Goal: Transaction & Acquisition: Purchase product/service

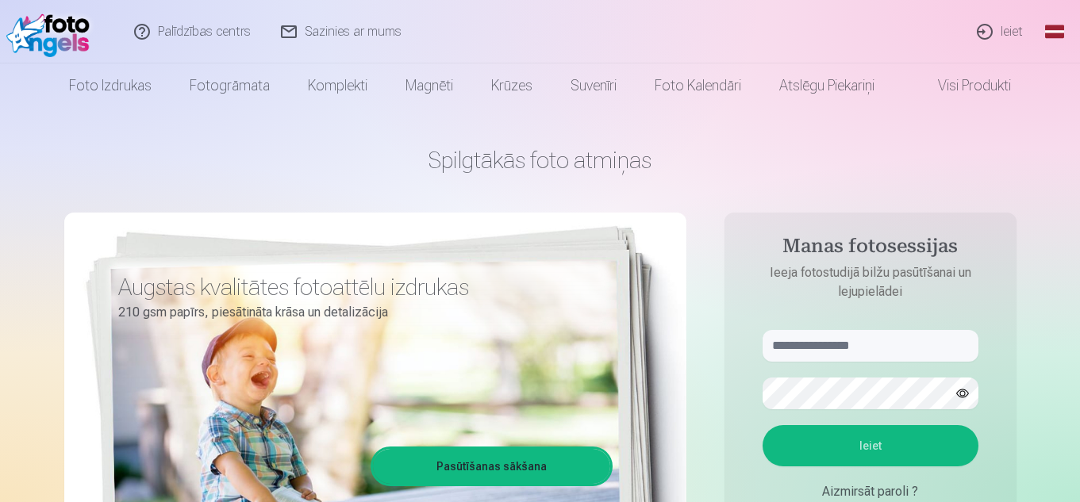
click at [1005, 34] on link "Ieiet" at bounding box center [1001, 31] width 76 height 63
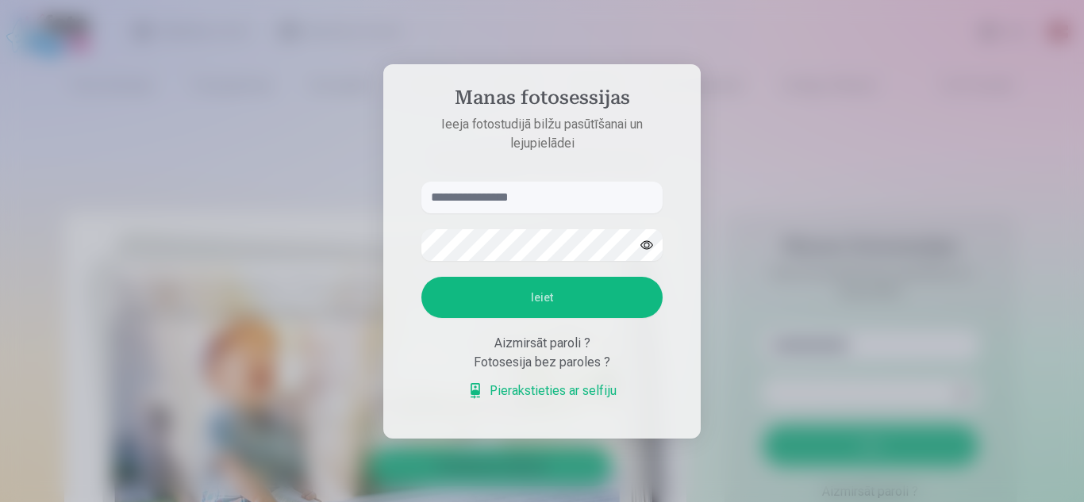
click at [616, 194] on input "text" at bounding box center [541, 198] width 241 height 32
type input "**********"
click at [564, 302] on button "Ieiet" at bounding box center [541, 297] width 241 height 41
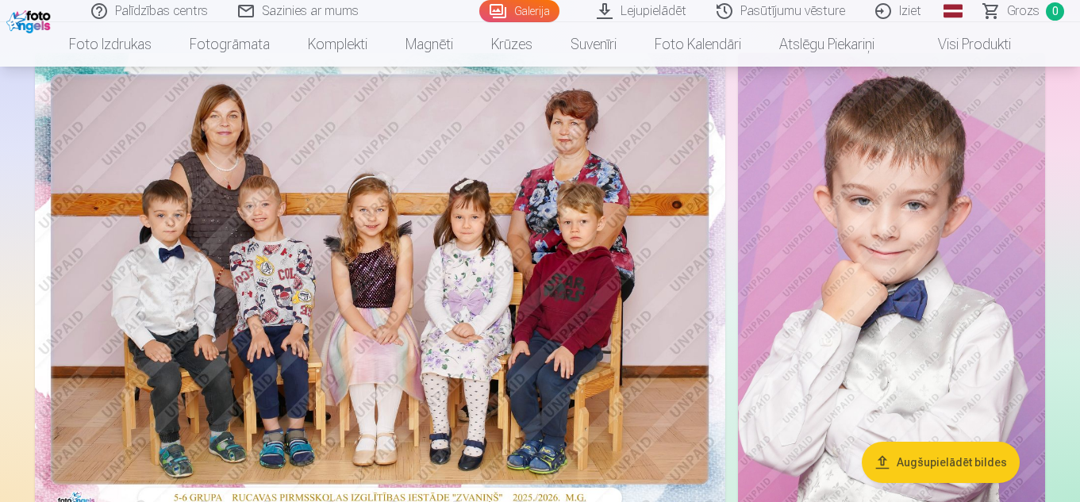
scroll to position [152, 0]
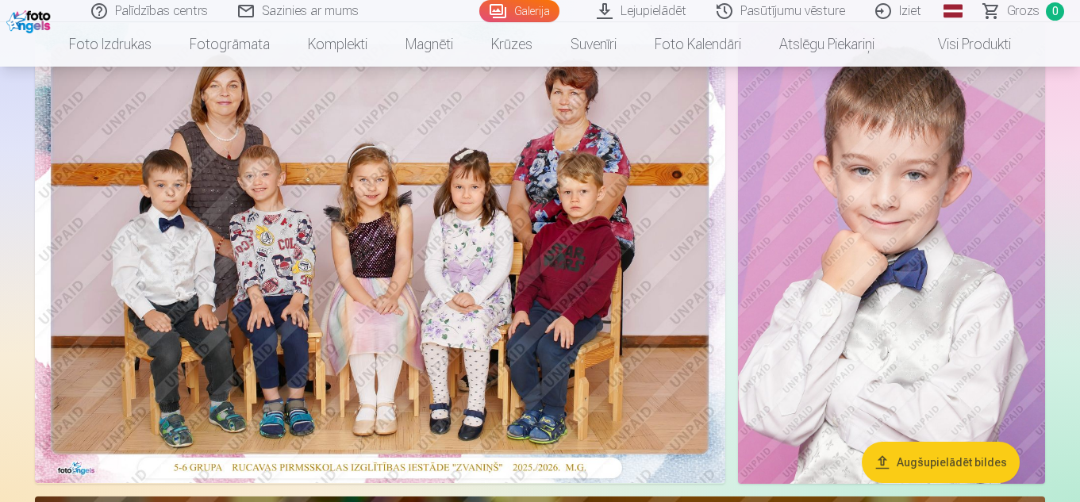
click at [369, 233] on img at bounding box center [380, 253] width 690 height 460
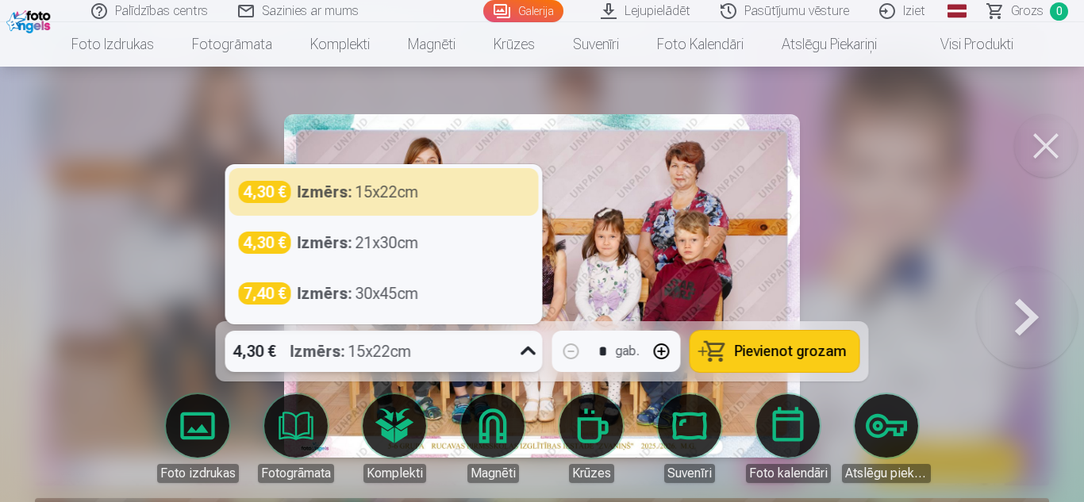
click at [528, 359] on icon at bounding box center [528, 351] width 25 height 25
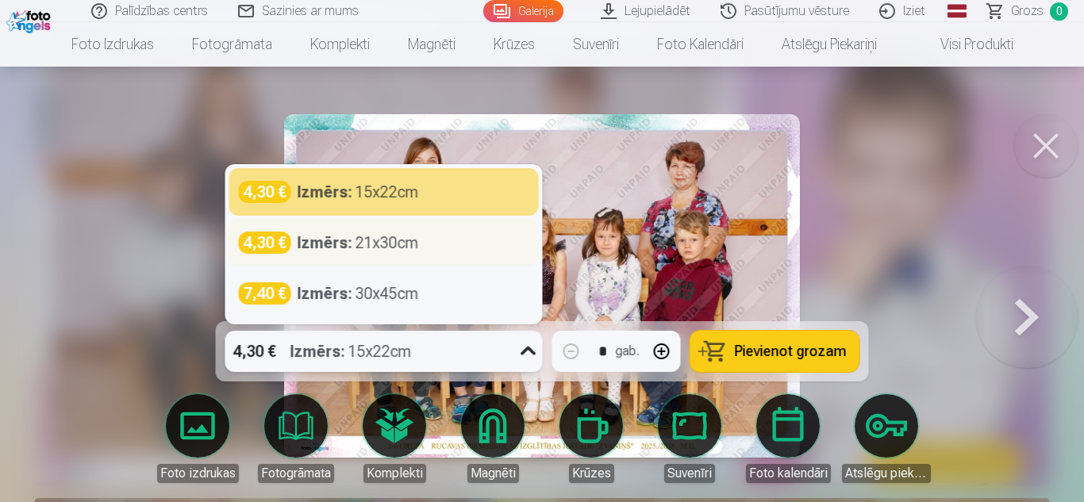
click at [324, 248] on strong "Izmērs :" at bounding box center [325, 243] width 55 height 22
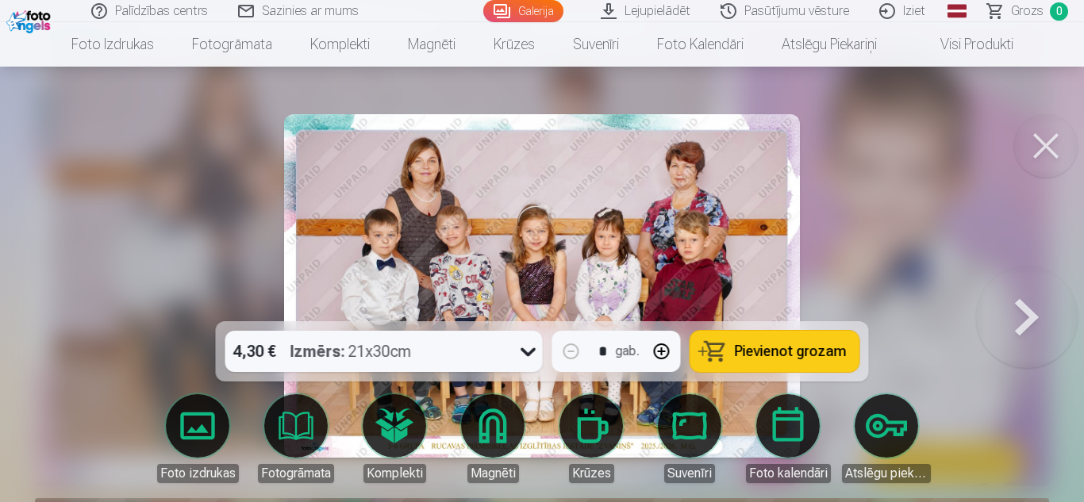
click at [764, 354] on span "Pievienot grozam" at bounding box center [791, 351] width 112 height 14
click at [1032, 306] on button at bounding box center [1027, 286] width 102 height 39
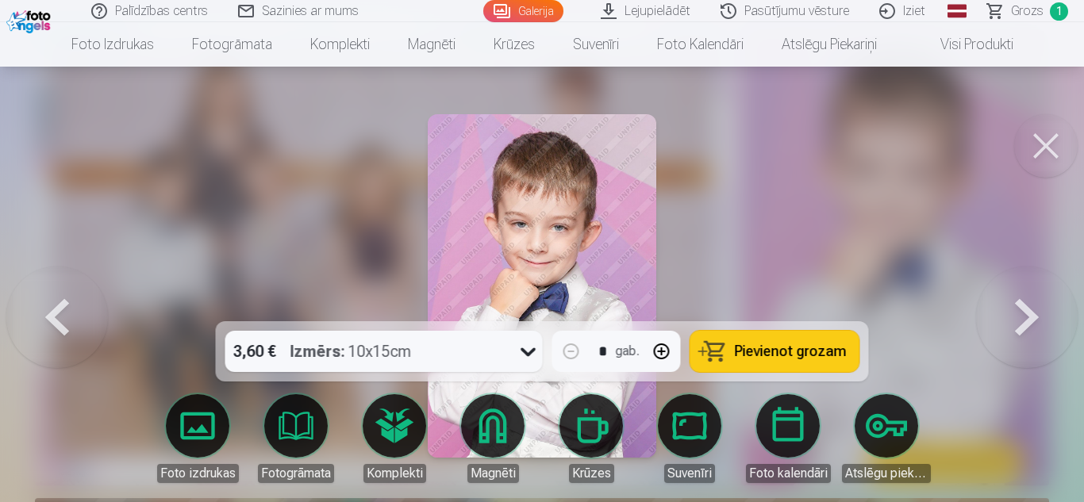
click at [1032, 306] on button at bounding box center [1027, 286] width 102 height 39
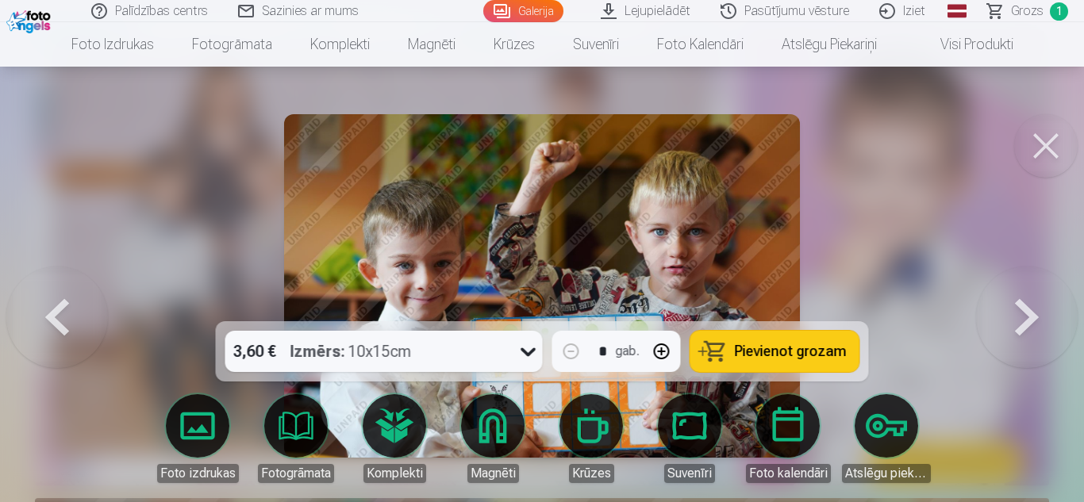
click at [1032, 306] on button at bounding box center [1027, 286] width 102 height 39
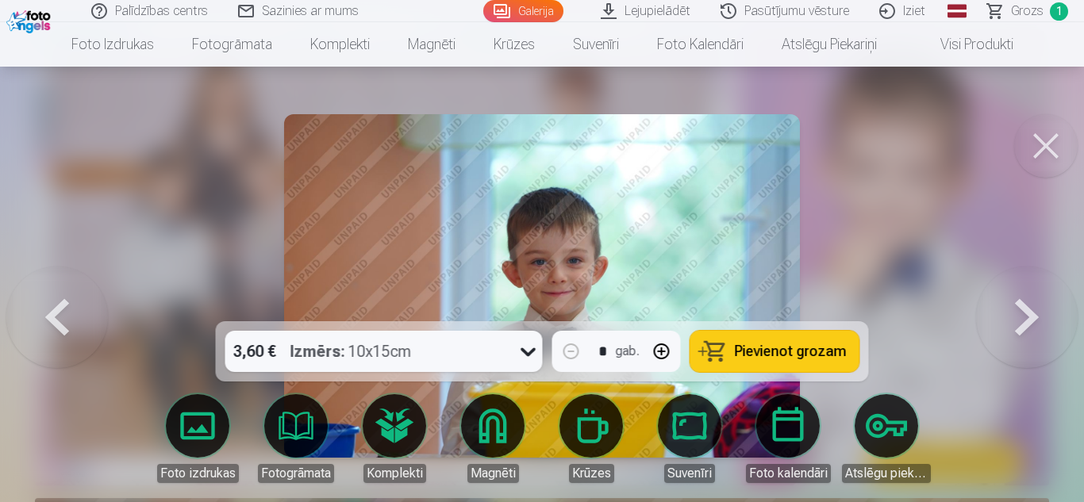
click at [1062, 149] on button at bounding box center [1045, 145] width 63 height 63
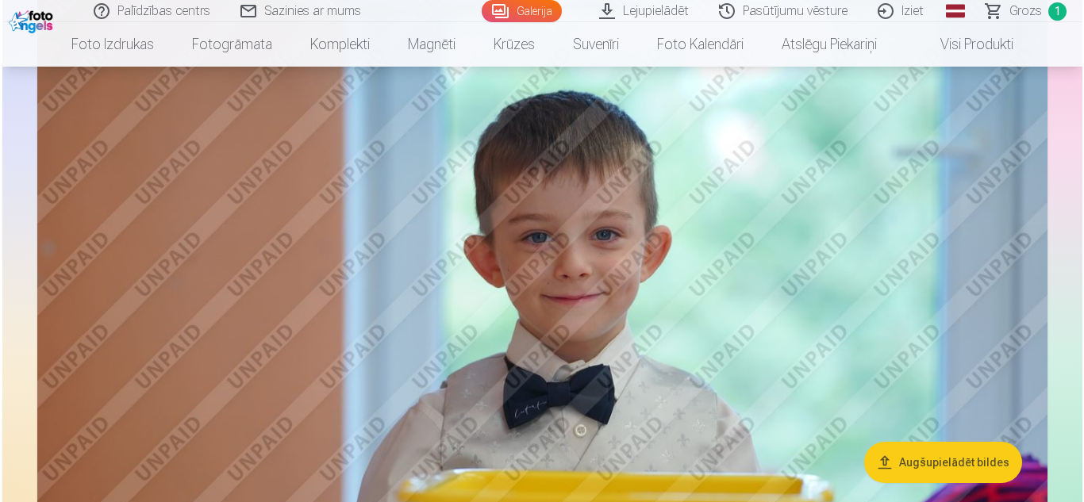
scroll to position [1326, 0]
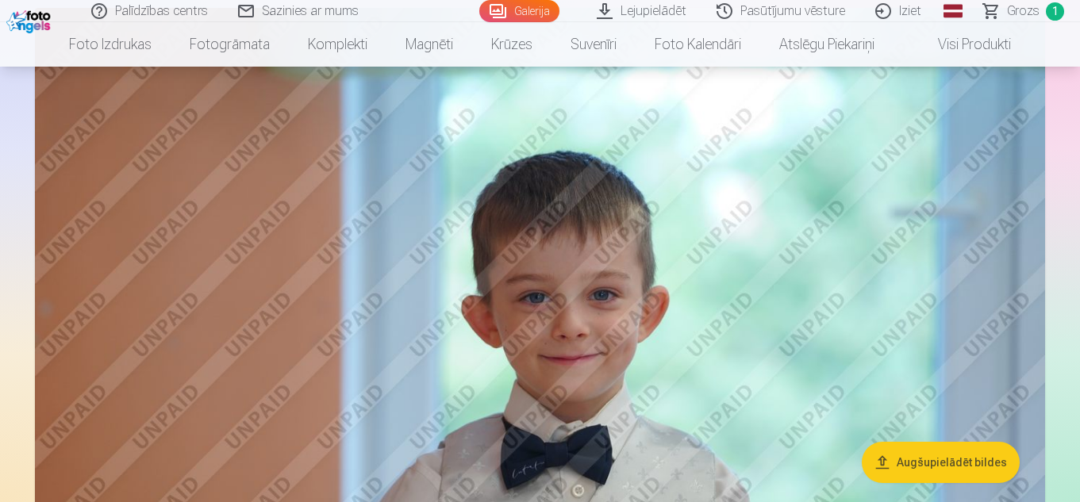
click at [588, 271] on img at bounding box center [540, 344] width 1010 height 673
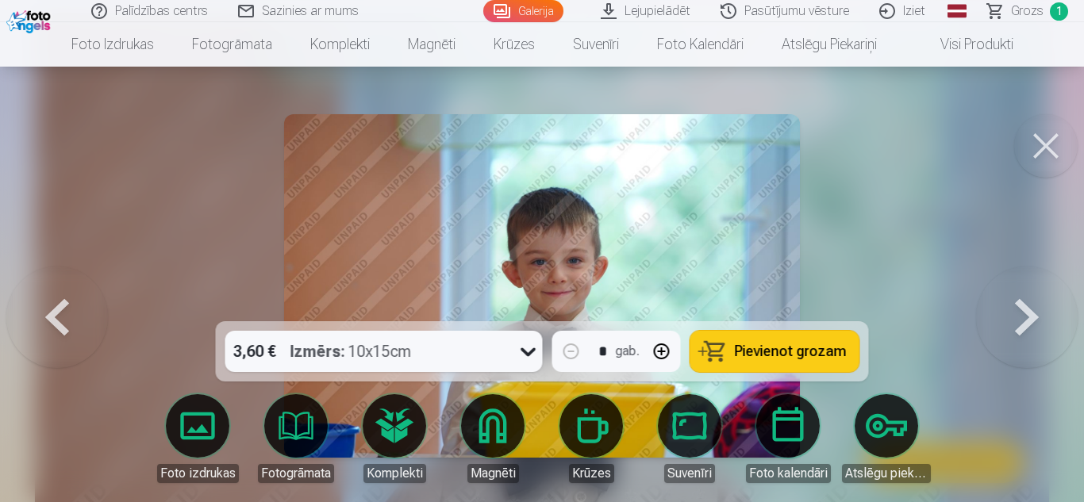
click at [1061, 145] on button at bounding box center [1045, 145] width 63 height 63
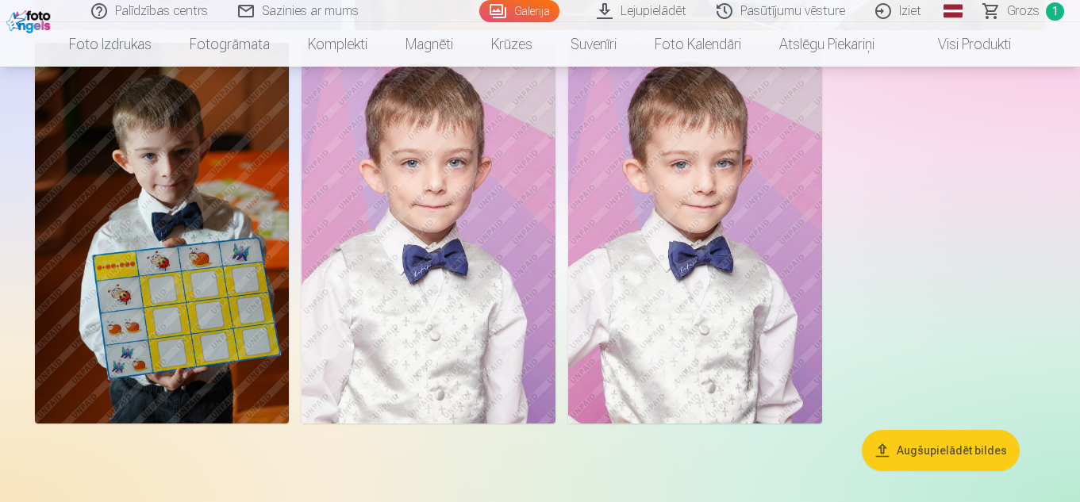
scroll to position [13130, 0]
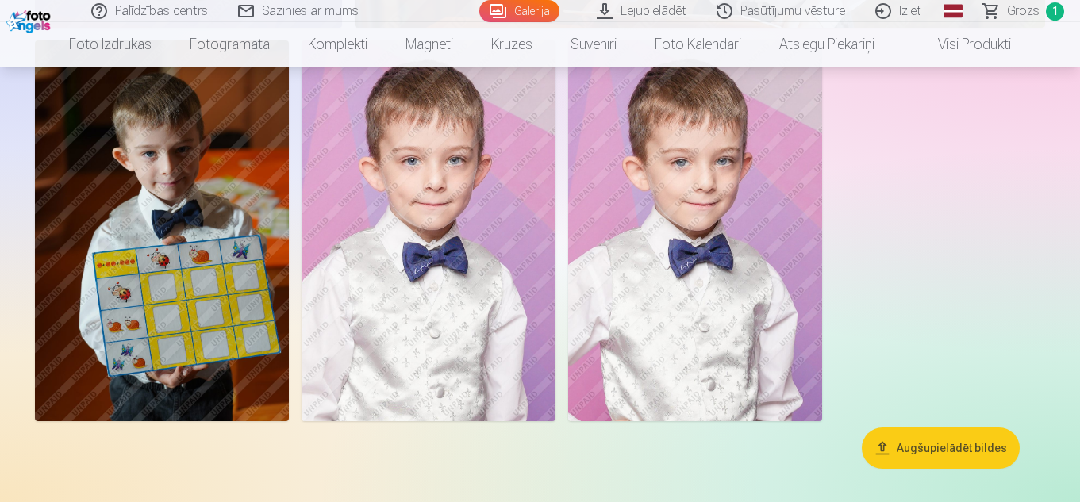
click at [766, 233] on img at bounding box center [695, 230] width 254 height 381
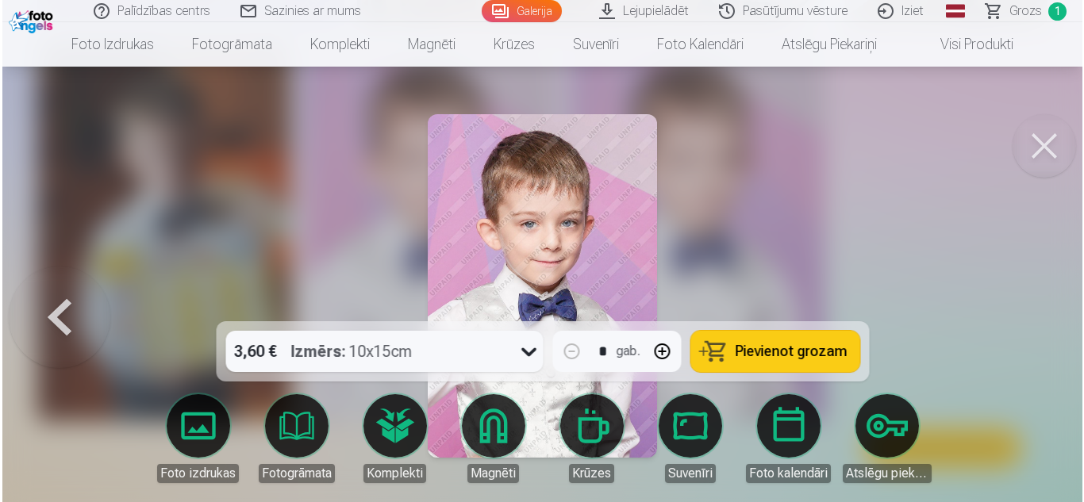
scroll to position [13178, 0]
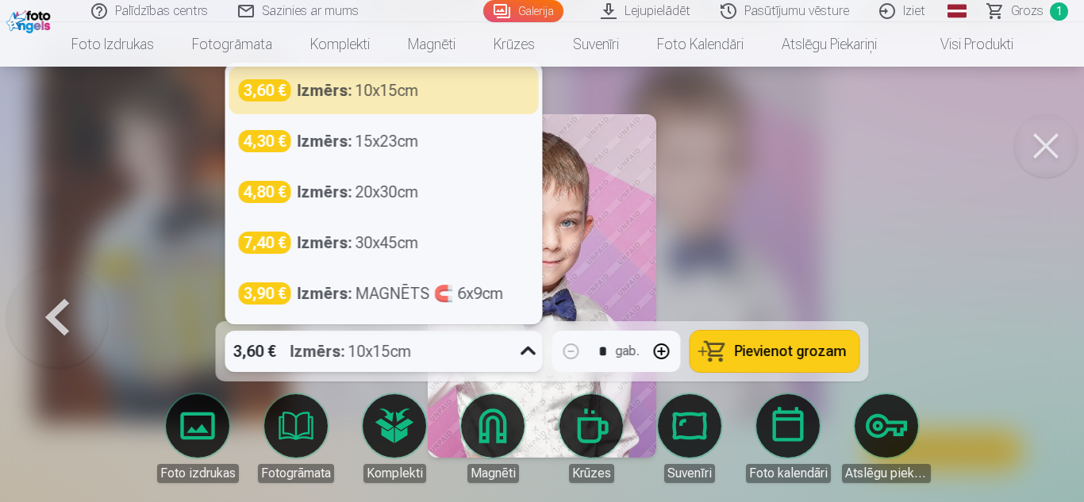
click at [529, 356] on icon at bounding box center [528, 351] width 25 height 25
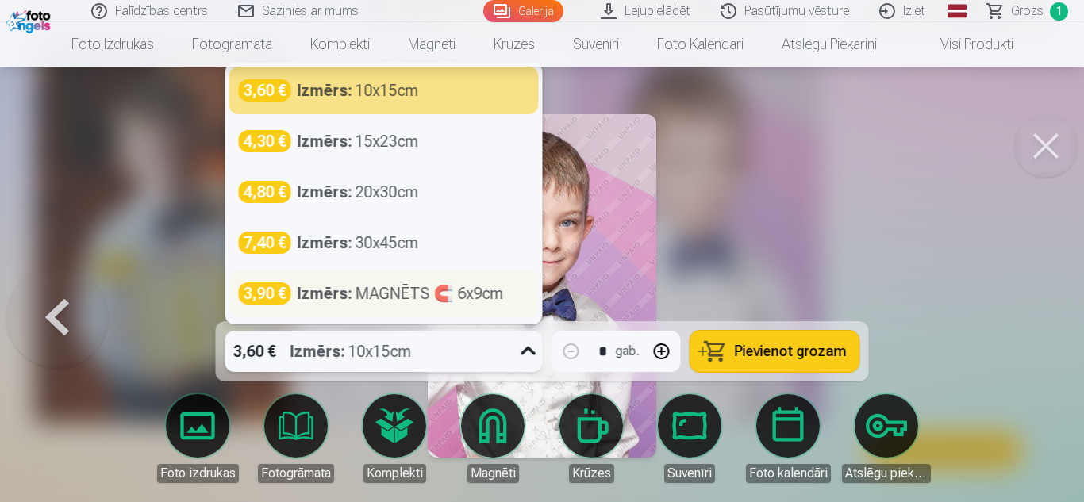
click at [406, 294] on div "Izmērs : MAGNĒTS 🧲 6x9cm" at bounding box center [401, 294] width 206 height 22
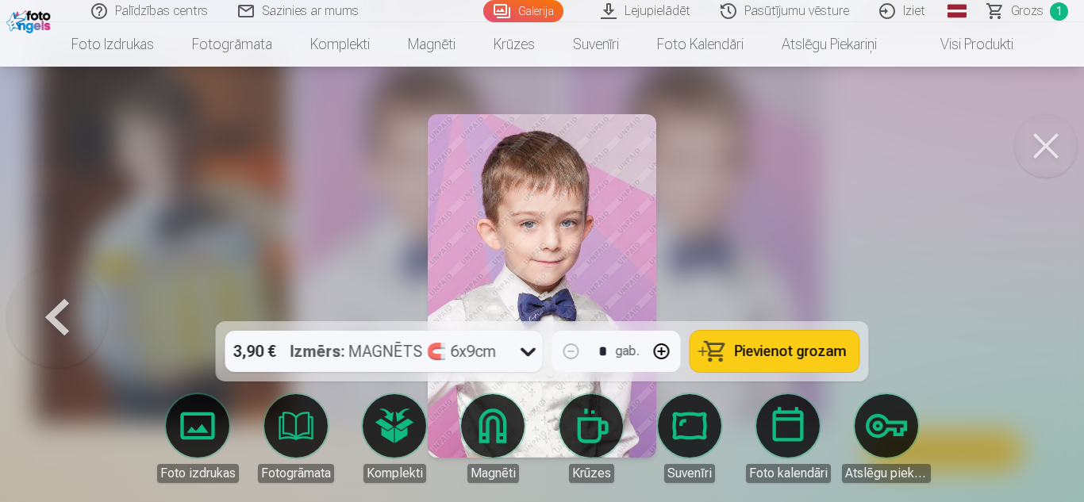
click at [816, 355] on span "Pievienot grozam" at bounding box center [791, 351] width 112 height 14
click at [1057, 160] on button at bounding box center [1045, 145] width 63 height 63
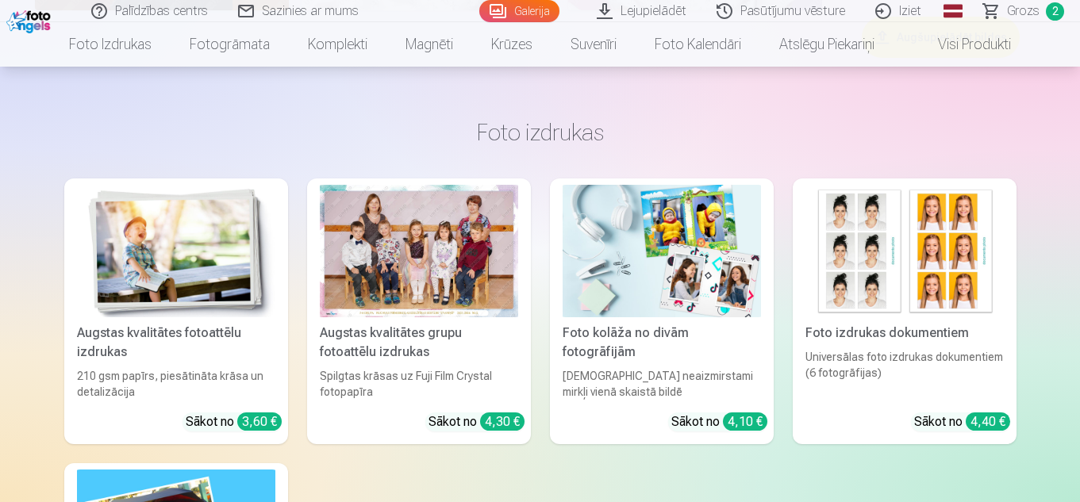
scroll to position [13542, 0]
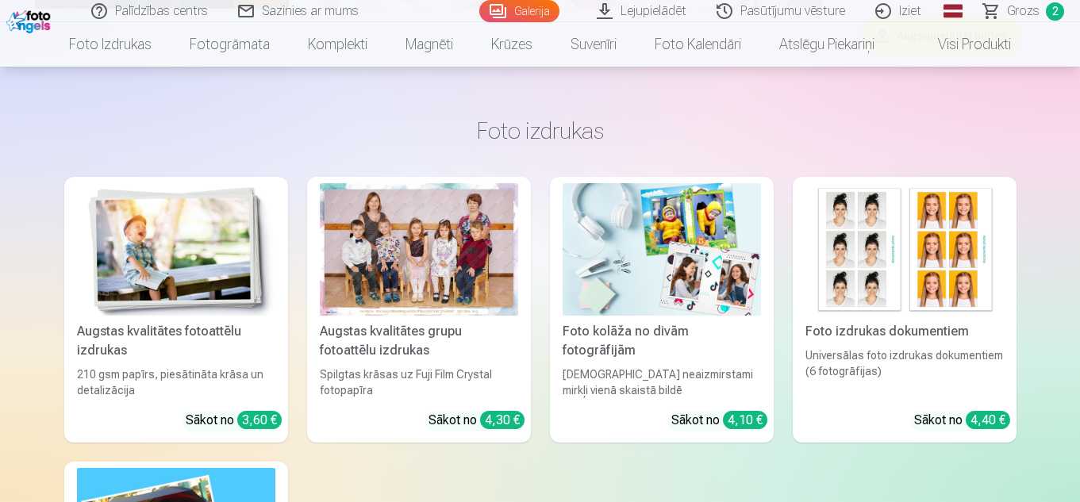
click at [655, 252] on img at bounding box center [662, 249] width 198 height 133
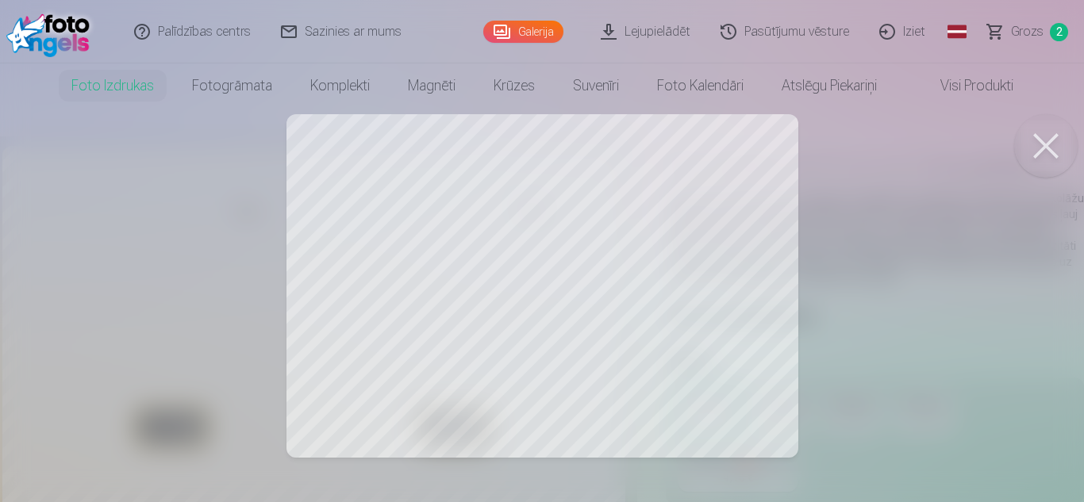
click at [1057, 156] on button at bounding box center [1045, 145] width 63 height 63
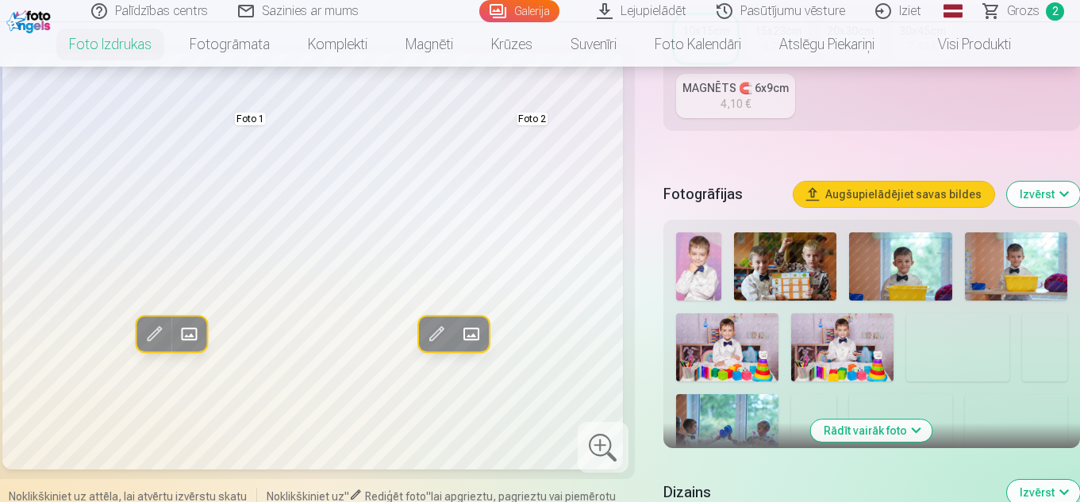
scroll to position [413, 0]
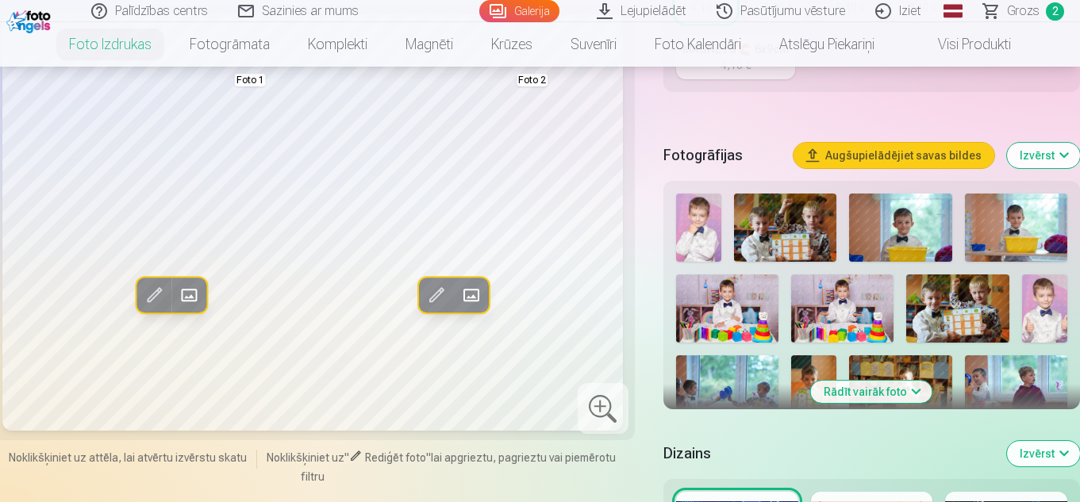
click at [903, 384] on button "Rādīt vairāk foto" at bounding box center [871, 392] width 121 height 22
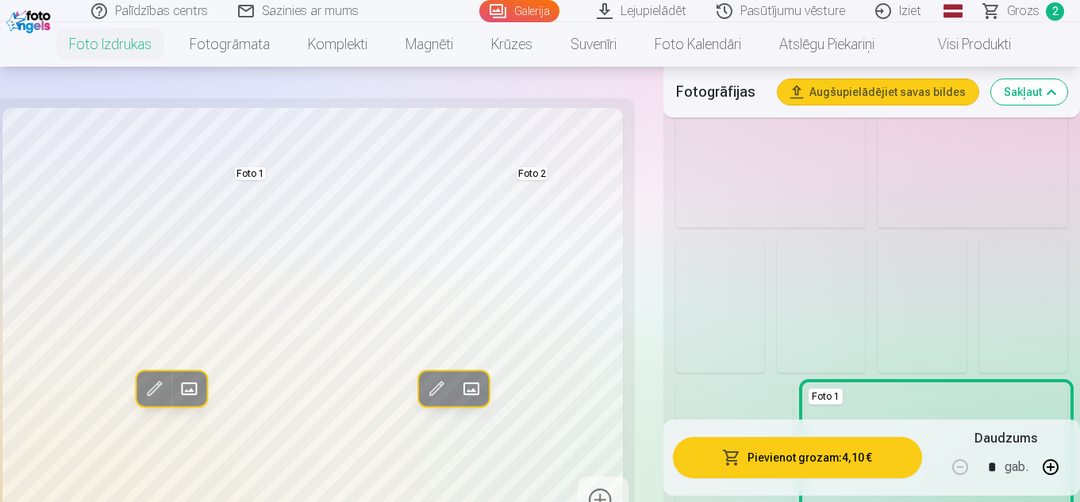
scroll to position [1619, 0]
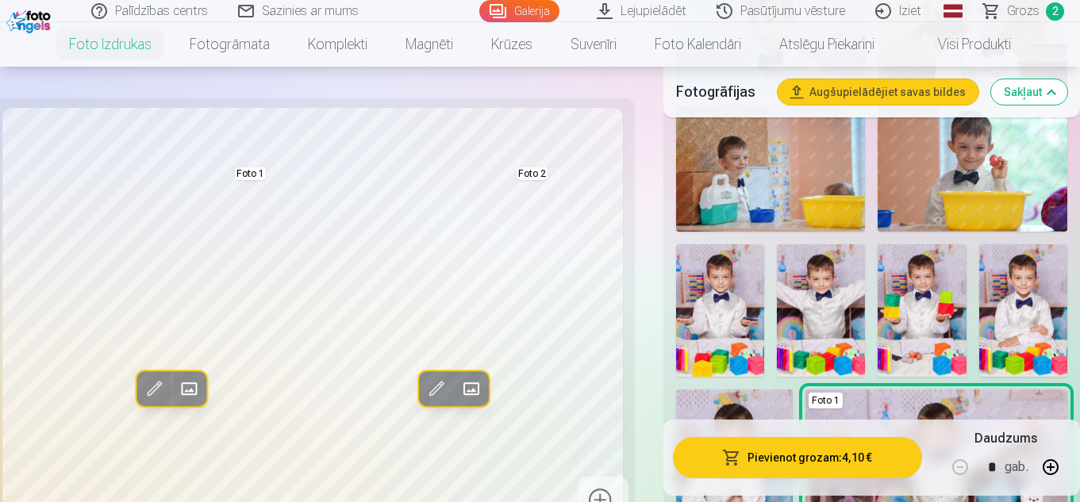
click at [898, 328] on img at bounding box center [922, 310] width 88 height 133
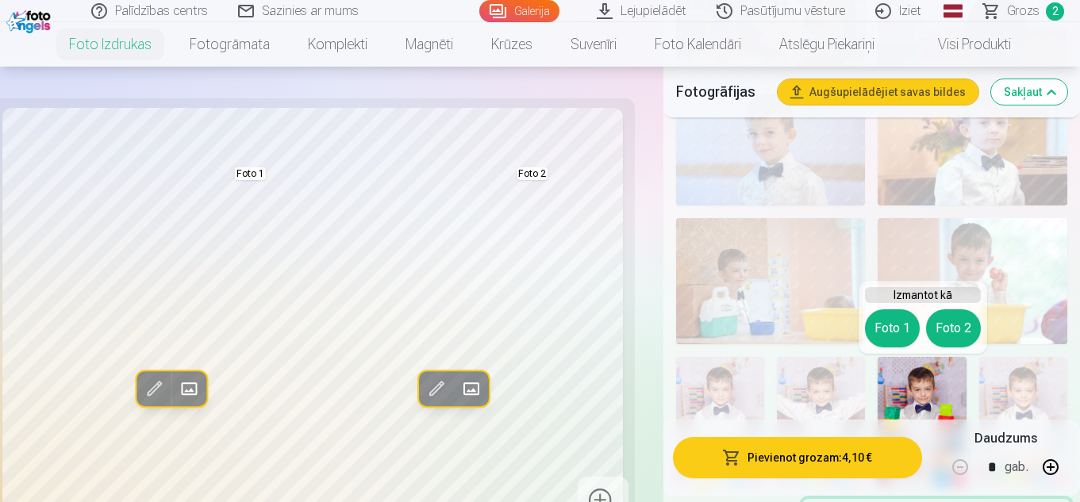
scroll to position [1492, 0]
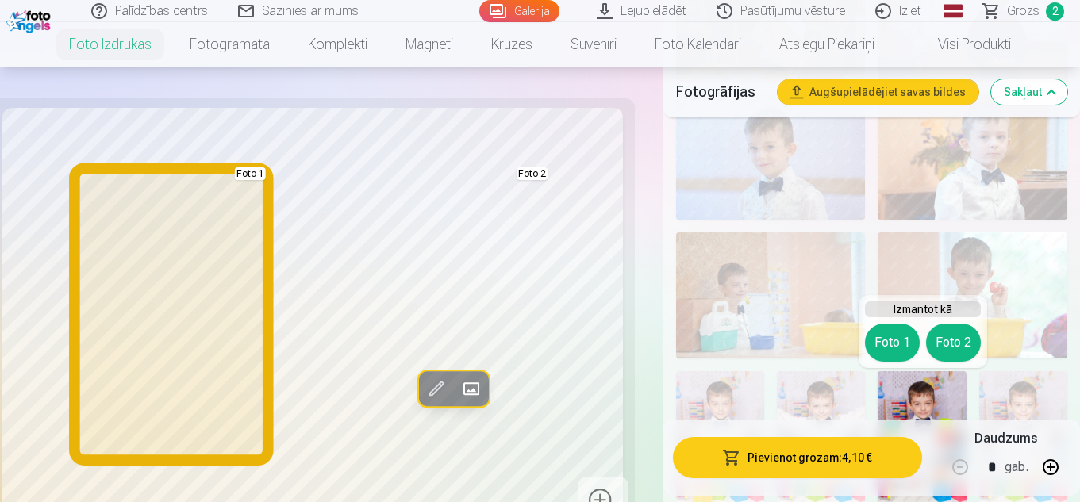
click at [894, 337] on button "Foto 1" at bounding box center [892, 343] width 55 height 38
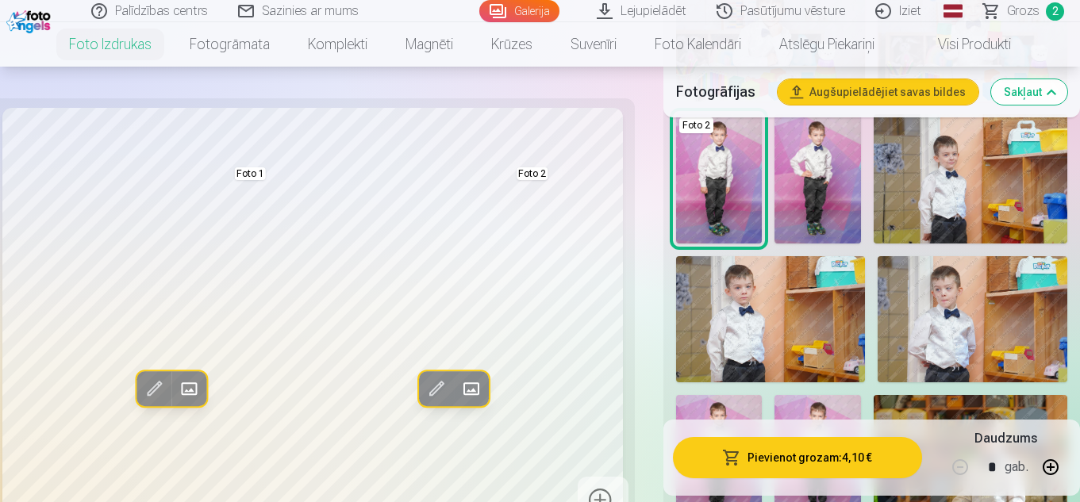
scroll to position [2222, 0]
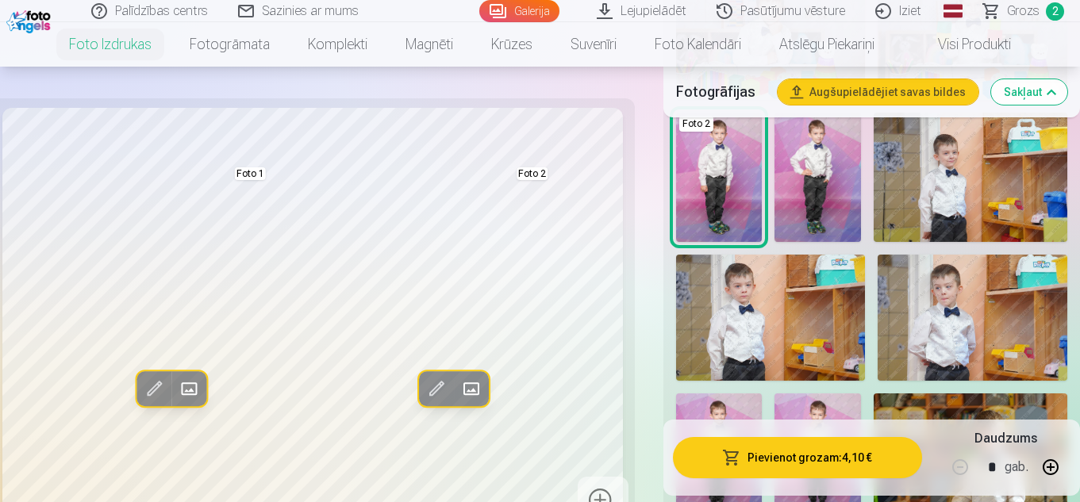
click at [829, 178] on img at bounding box center [818, 177] width 87 height 129
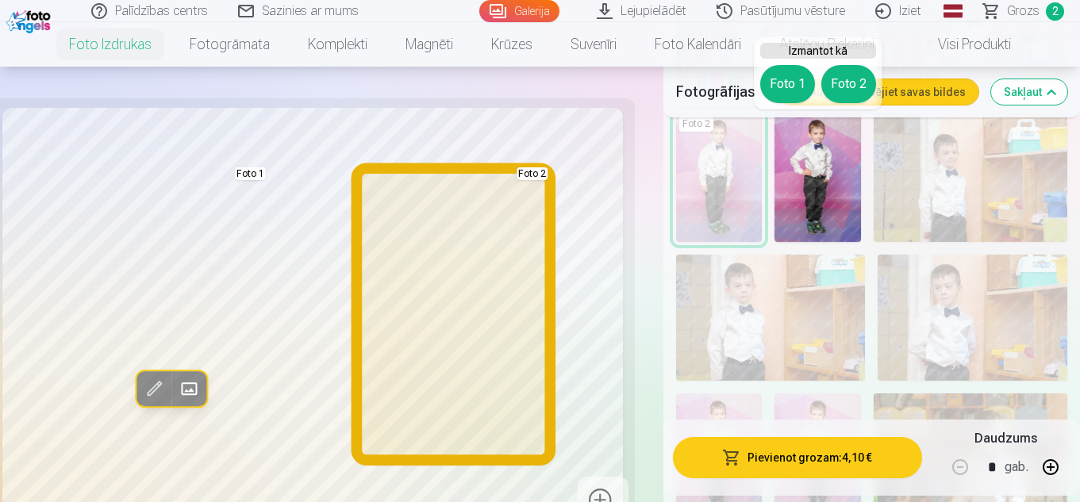
click at [844, 88] on button "Foto 2" at bounding box center [848, 84] width 55 height 38
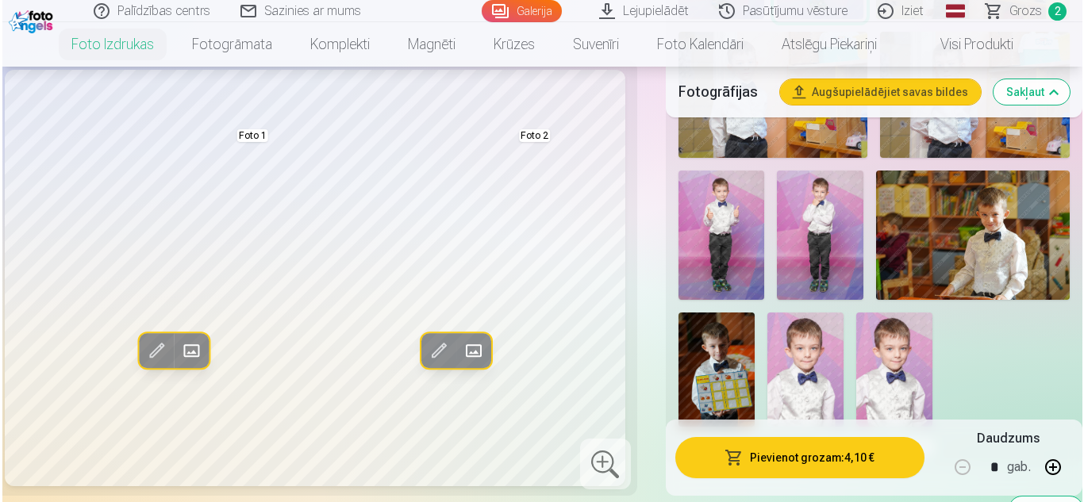
scroll to position [2444, 0]
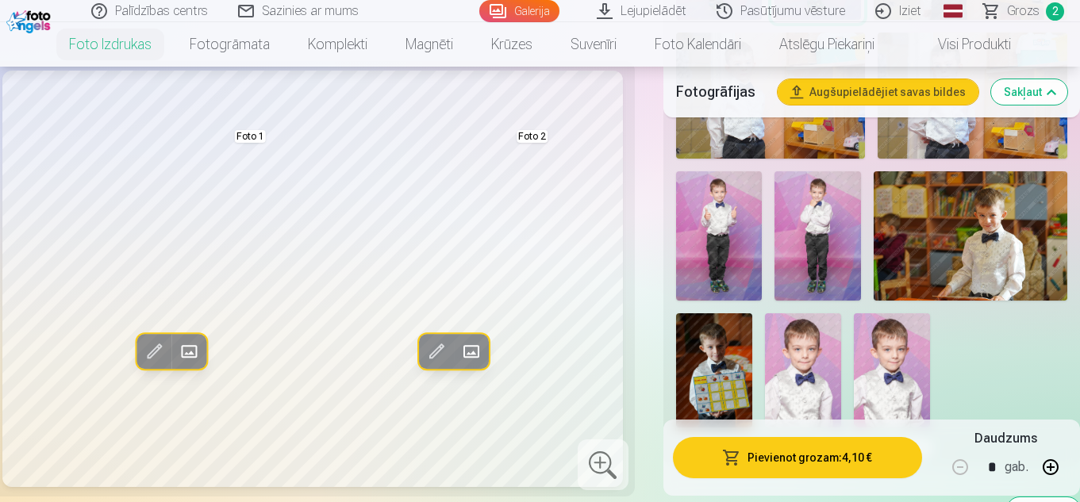
click at [740, 286] on img at bounding box center [719, 235] width 87 height 129
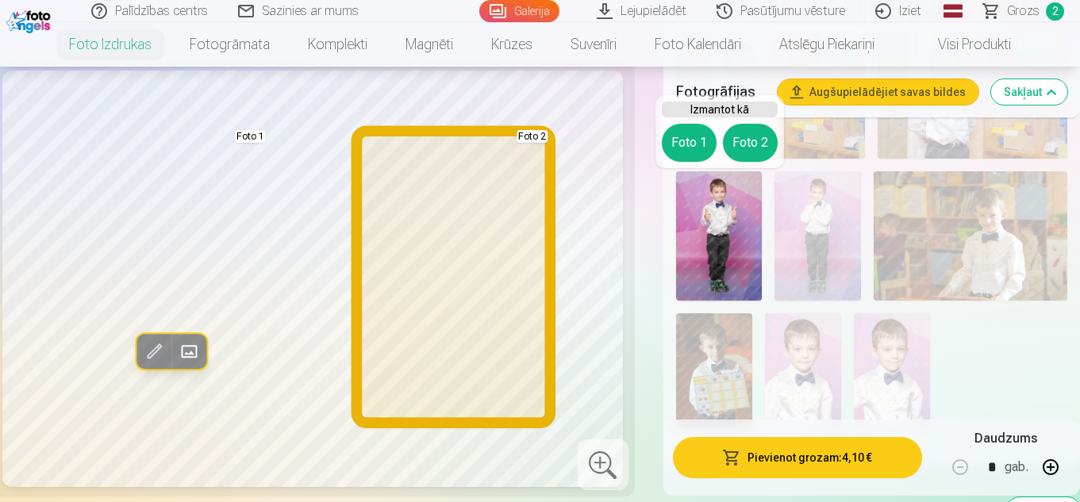
click at [746, 148] on button "Foto 2" at bounding box center [750, 143] width 55 height 38
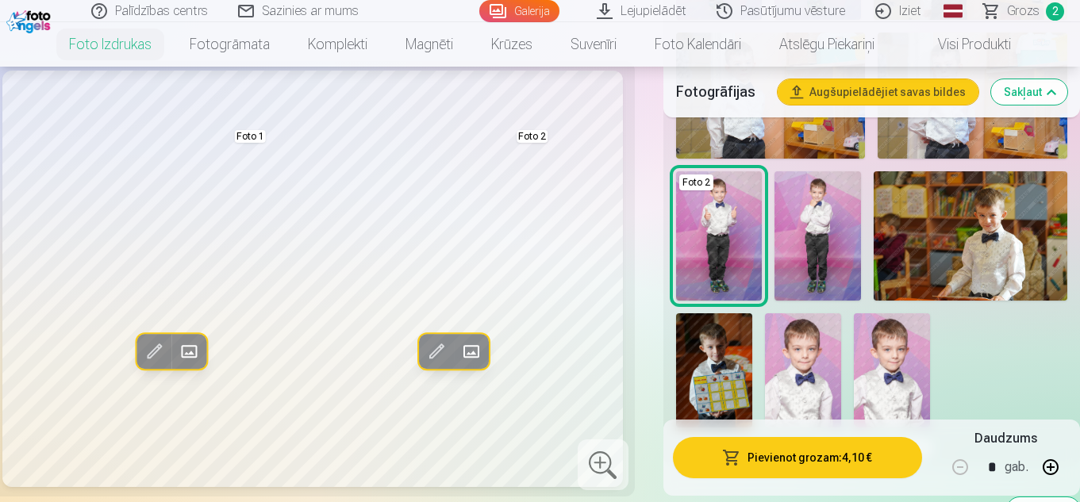
click at [792, 457] on button "Pievienot grozam : 4,10 €" at bounding box center [797, 457] width 249 height 41
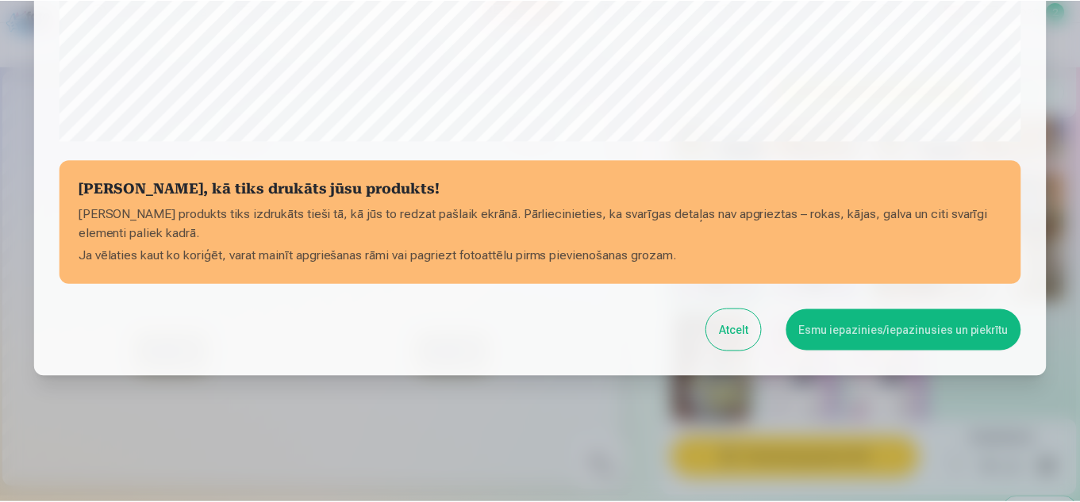
scroll to position [640, 0]
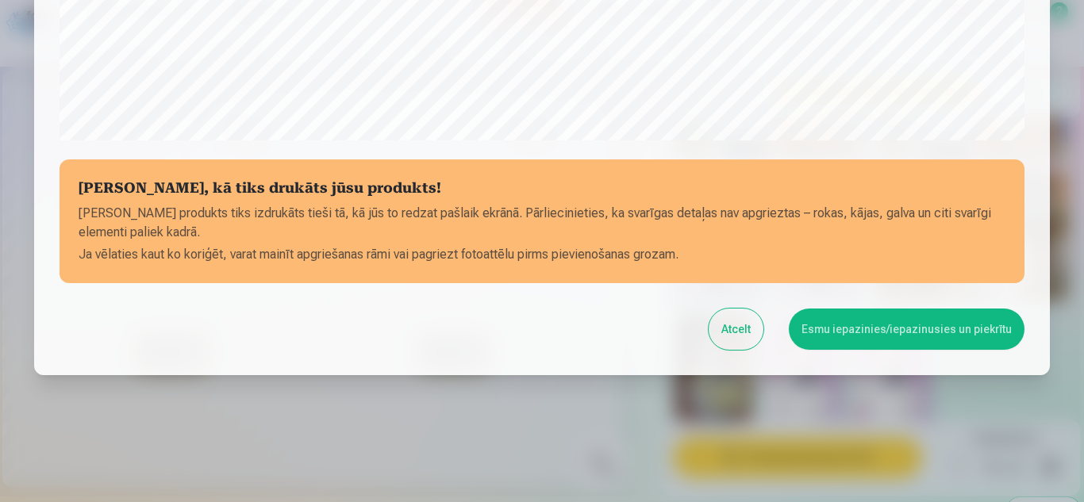
click at [867, 325] on button "Esmu iepazinies/iepazinusies un piekrītu" at bounding box center [907, 329] width 236 height 41
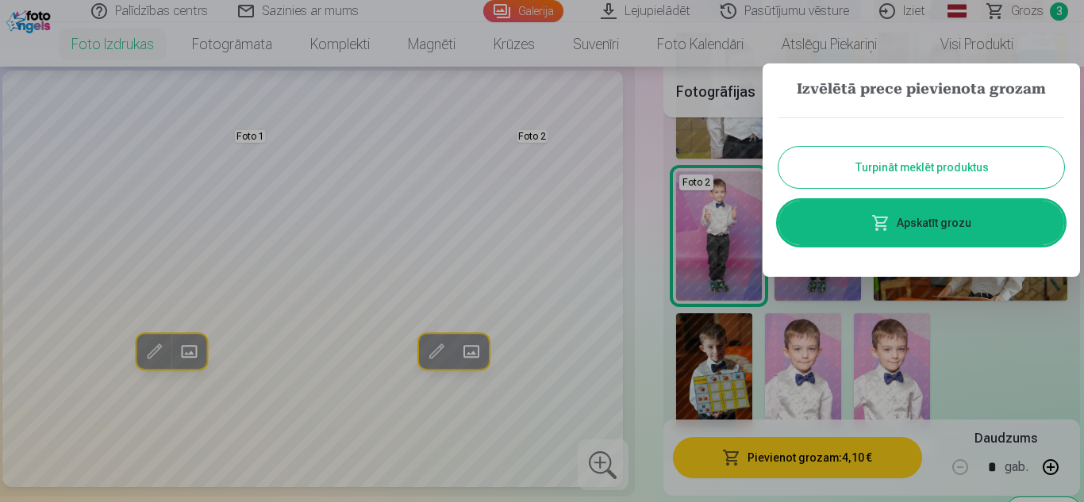
click at [938, 160] on button "Turpināt meklēt produktus" at bounding box center [922, 167] width 286 height 41
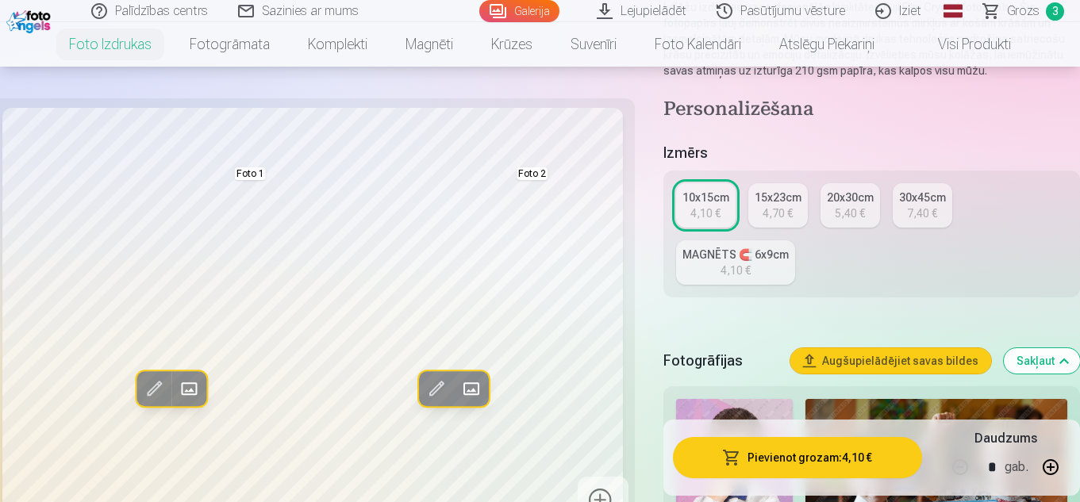
scroll to position [0, 0]
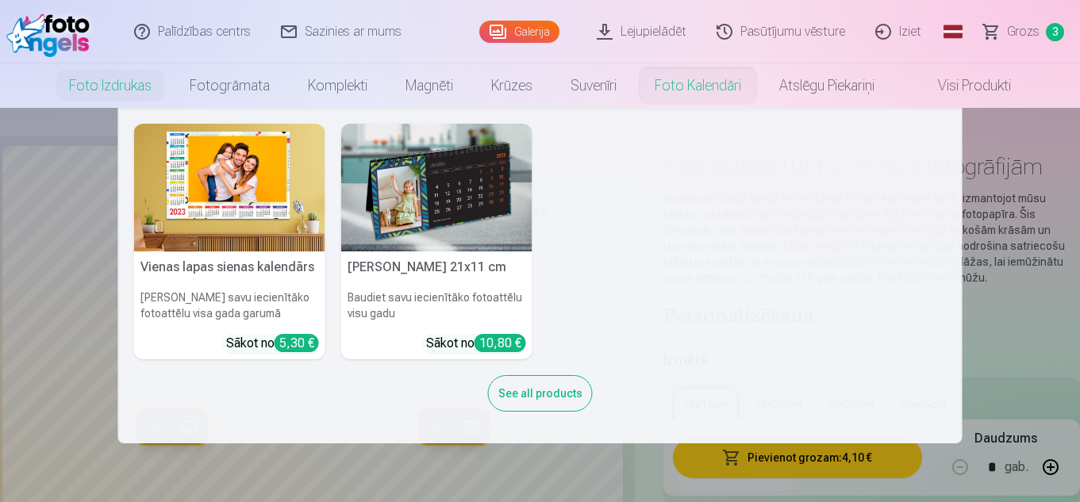
click at [238, 216] on img at bounding box center [229, 188] width 191 height 128
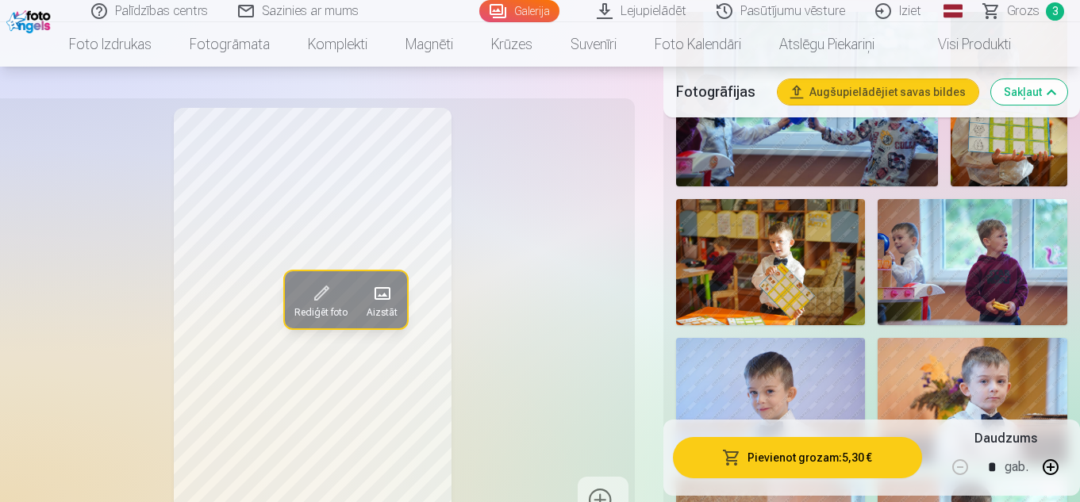
scroll to position [1238, 0]
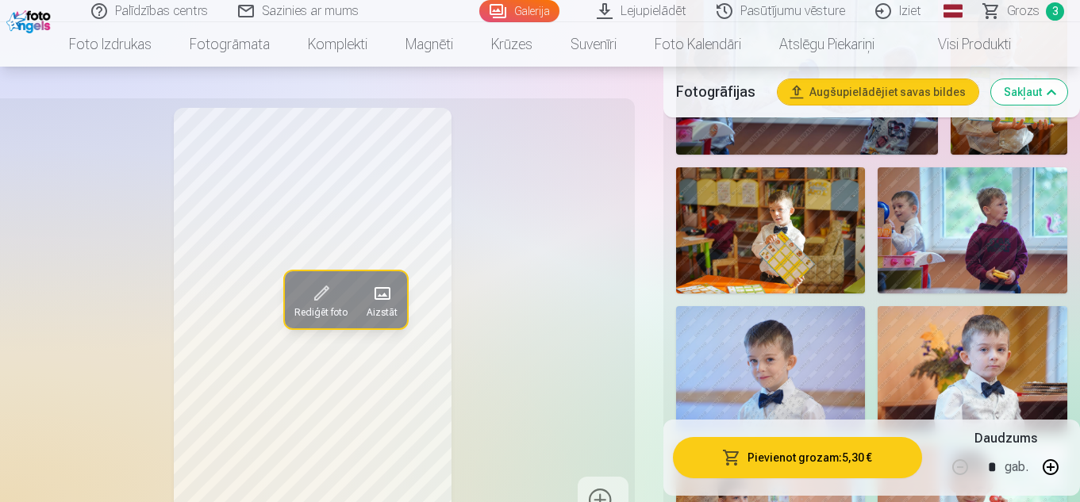
click at [783, 217] on img at bounding box center [771, 230] width 190 height 126
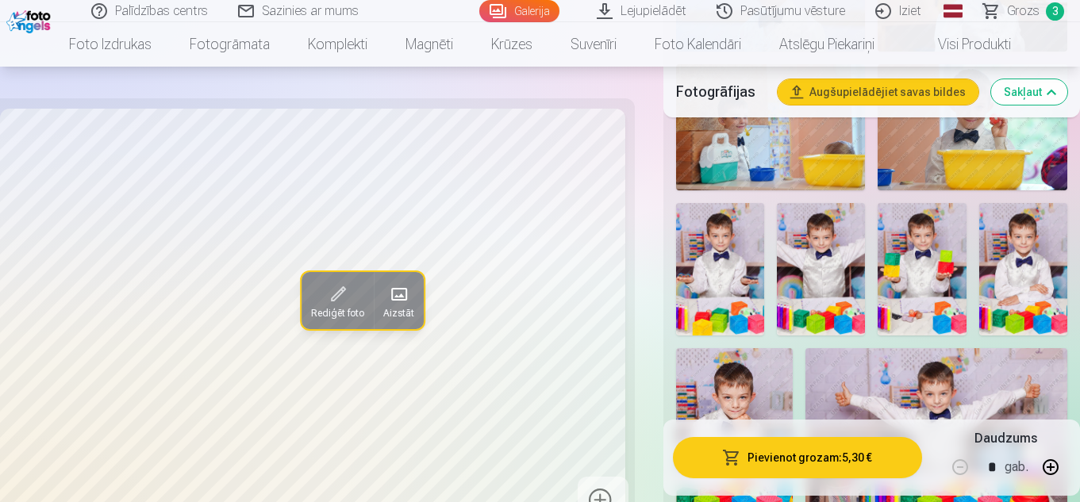
scroll to position [1714, 0]
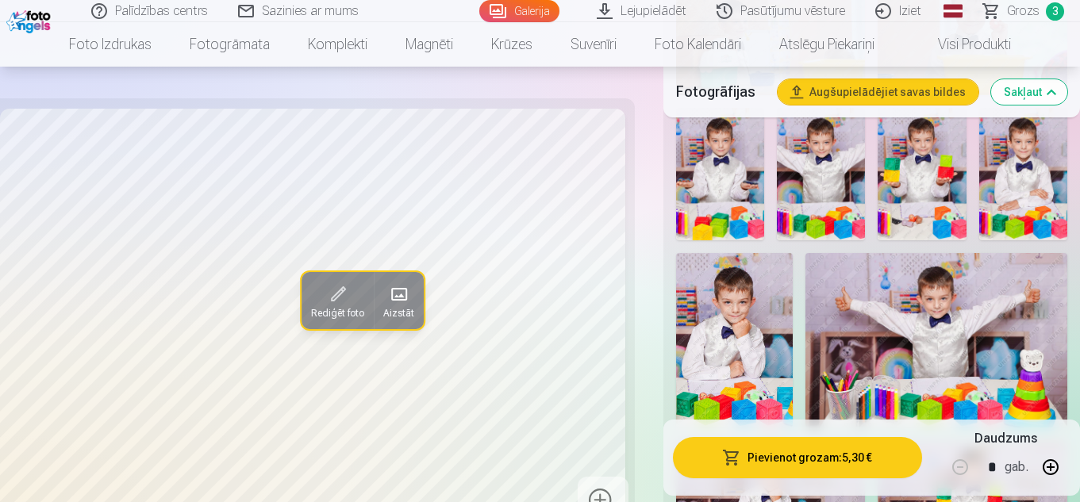
click at [955, 333] on img at bounding box center [936, 340] width 262 height 175
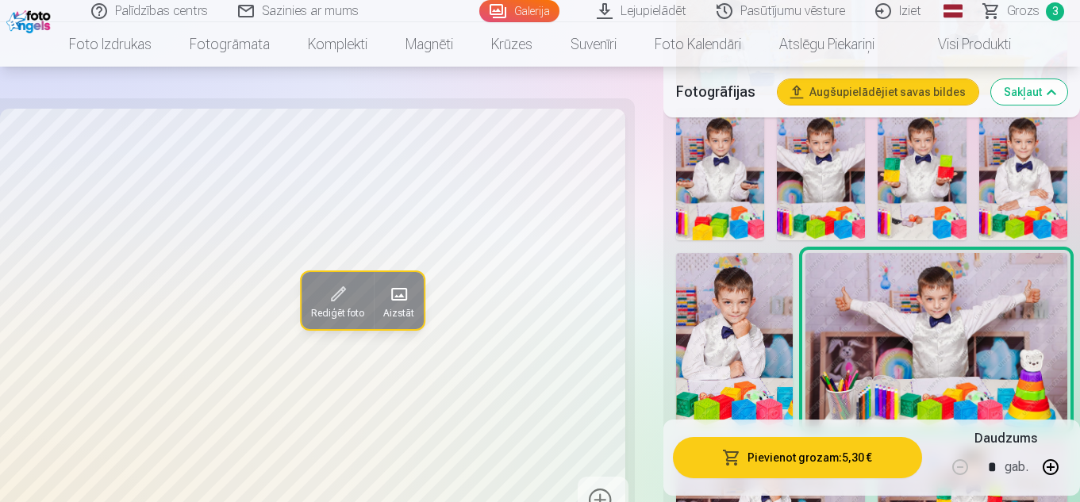
click at [790, 458] on button "Pievienot grozam : 5,30 €" at bounding box center [797, 457] width 249 height 41
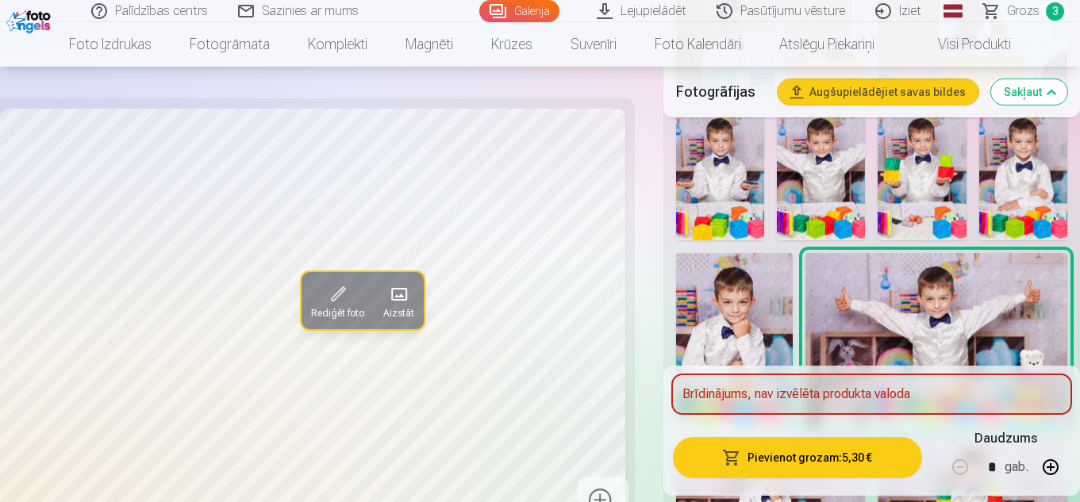
click at [963, 295] on img at bounding box center [936, 340] width 262 height 175
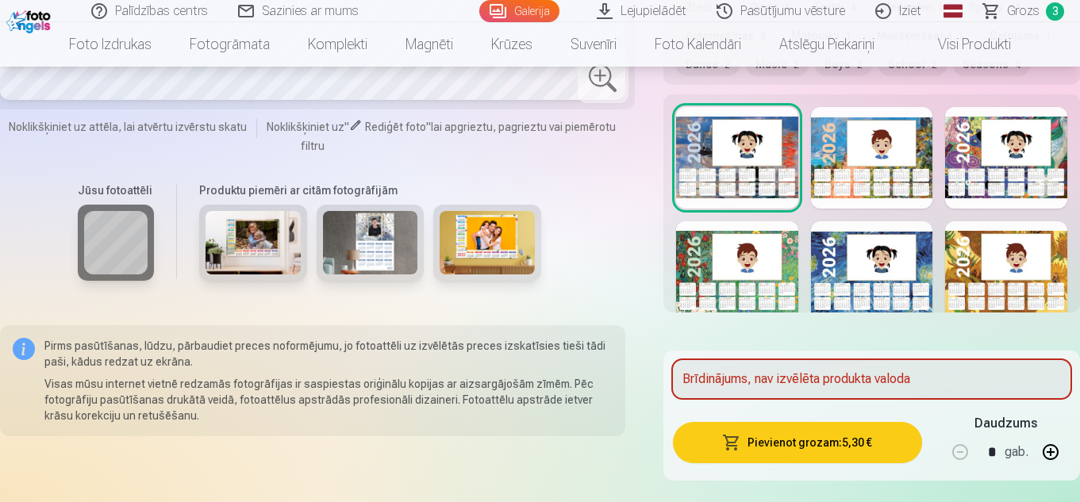
scroll to position [3111, 0]
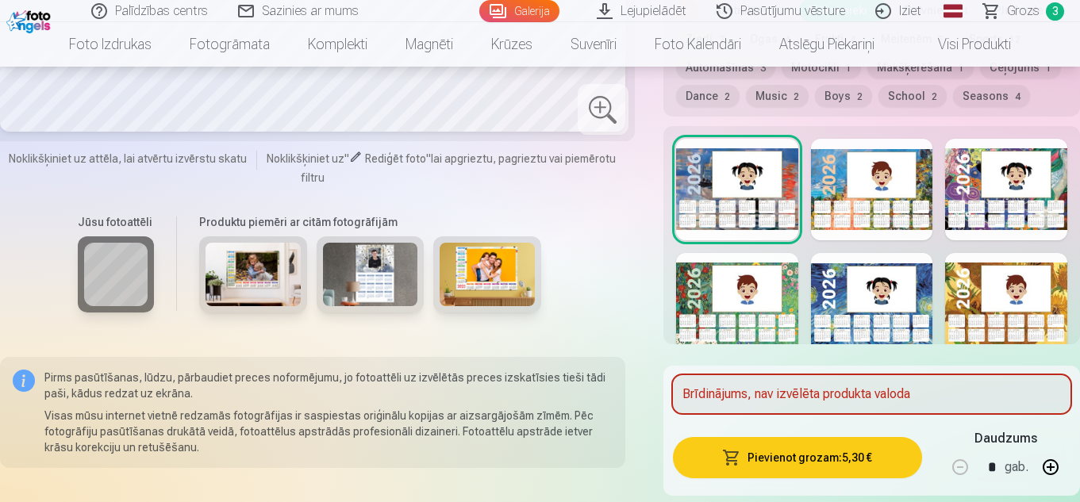
click at [799, 390] on div "Brīdinājums, nav izvēlēta produkta valoda" at bounding box center [872, 394] width 398 height 38
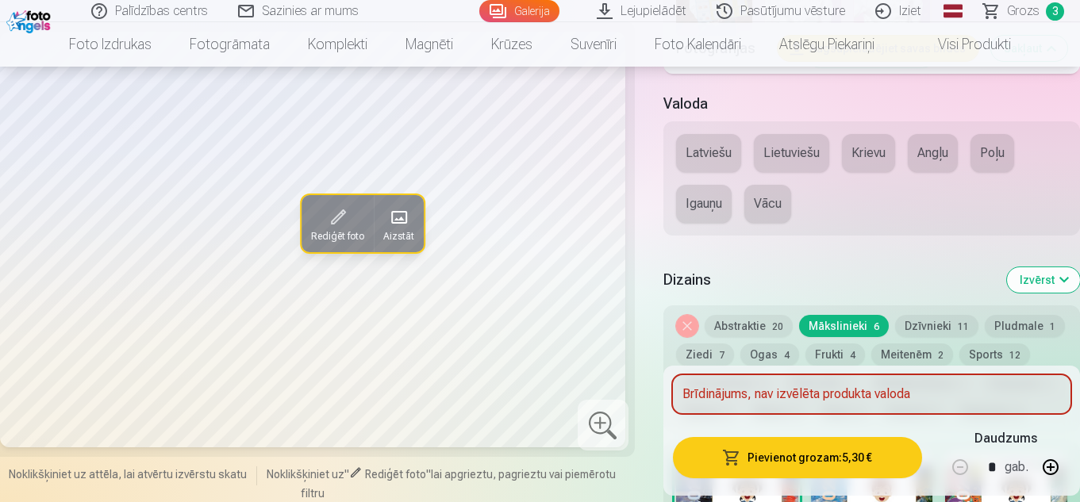
scroll to position [2793, 0]
click at [713, 144] on button "Latviešu" at bounding box center [708, 155] width 65 height 38
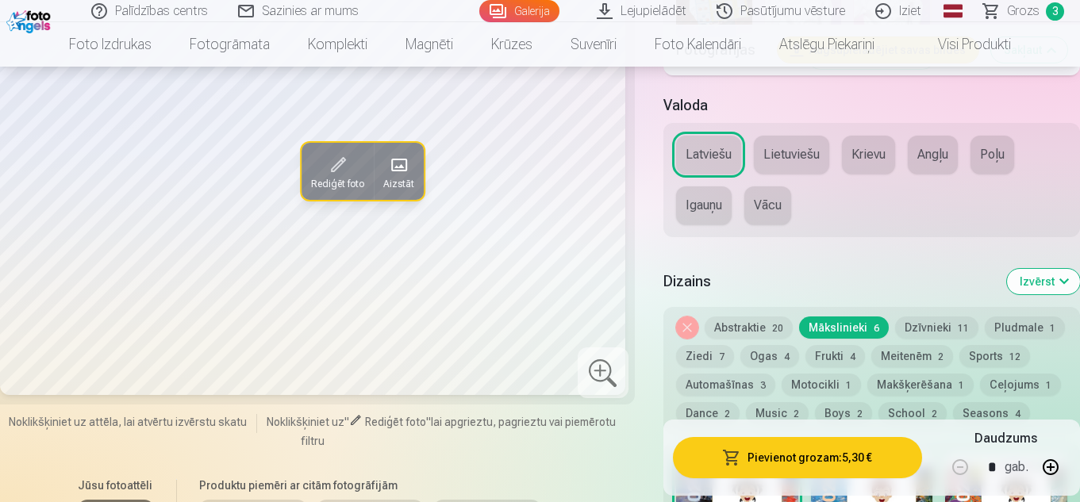
click at [917, 325] on button "Dzīvnieki 11" at bounding box center [936, 328] width 83 height 22
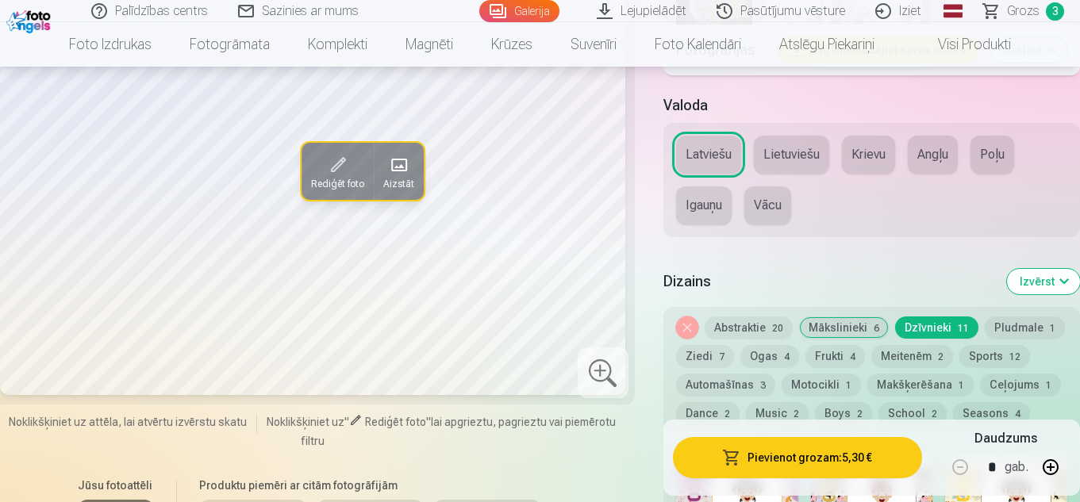
click at [711, 357] on button "Ziedi 7" at bounding box center [705, 356] width 58 height 22
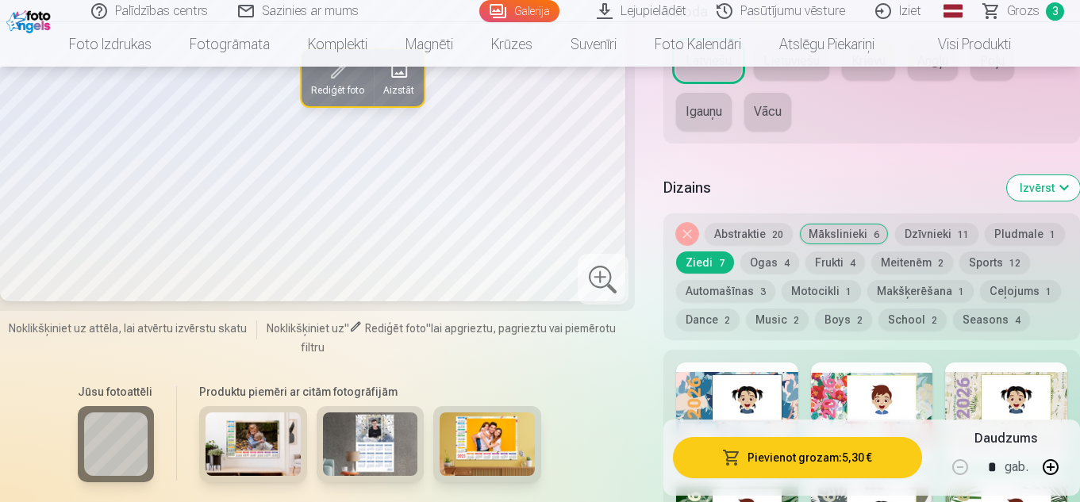
scroll to position [2889, 0]
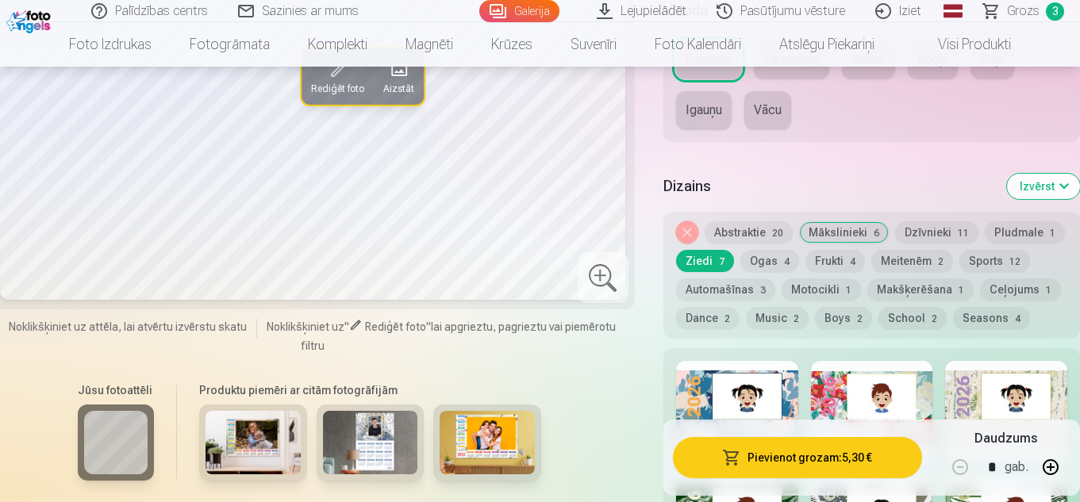
click at [804, 286] on button "Motocikli 1" at bounding box center [821, 290] width 79 height 22
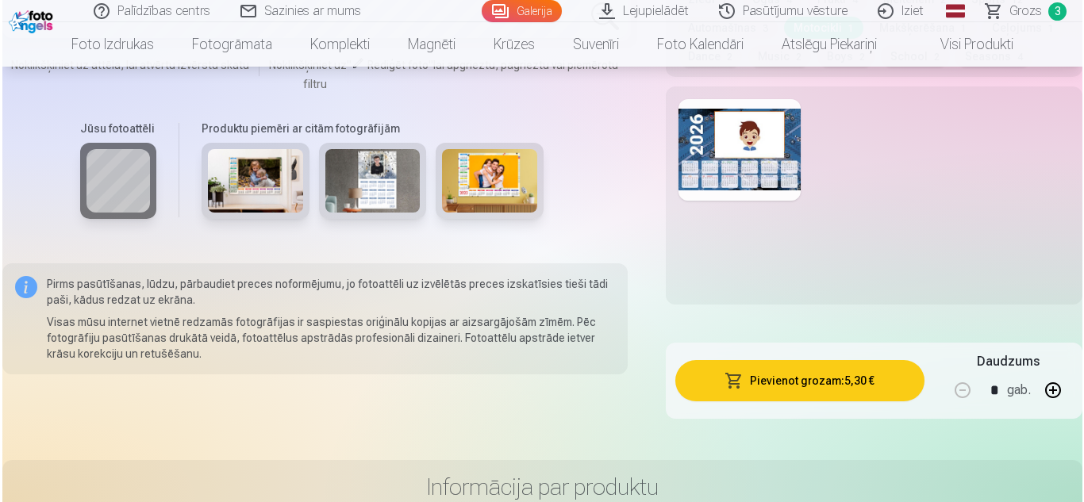
scroll to position [3166, 0]
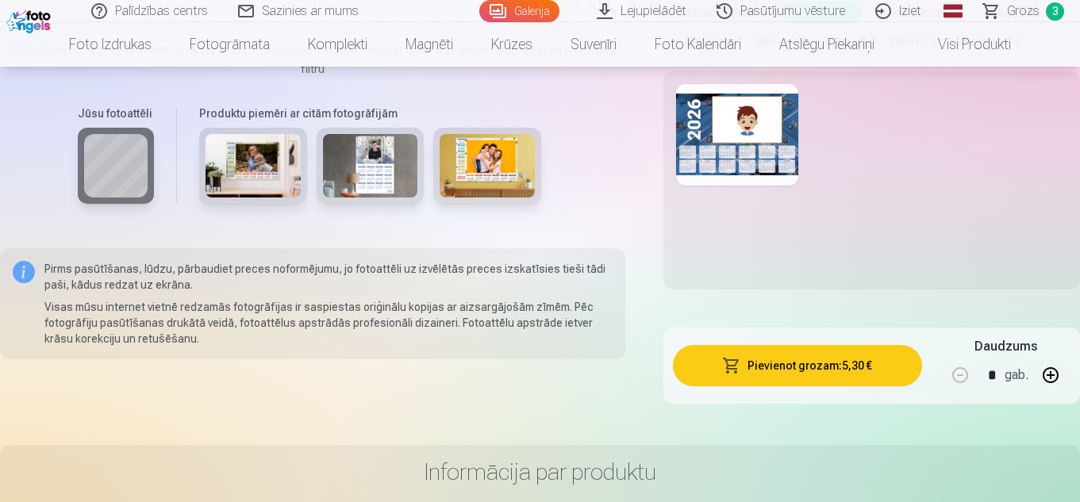
click at [823, 372] on button "Pievienot grozam : 5,30 €" at bounding box center [797, 365] width 249 height 41
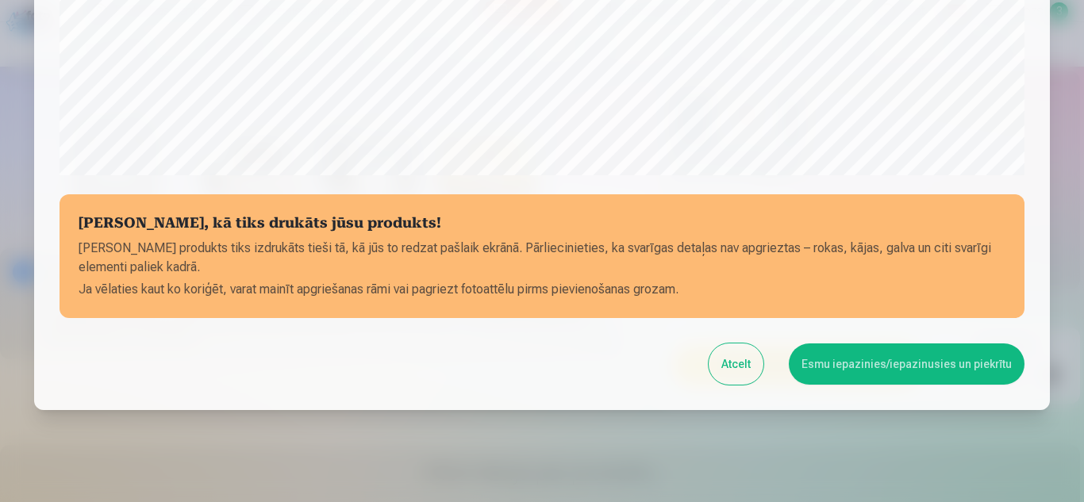
scroll to position [640, 0]
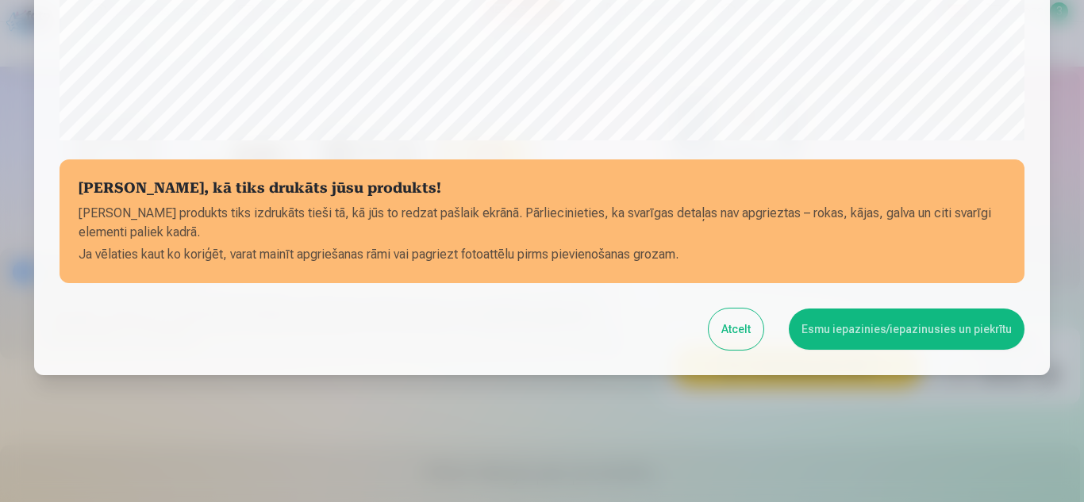
click at [1002, 333] on button "Esmu iepazinies/iepazinusies un piekrītu" at bounding box center [907, 329] width 236 height 41
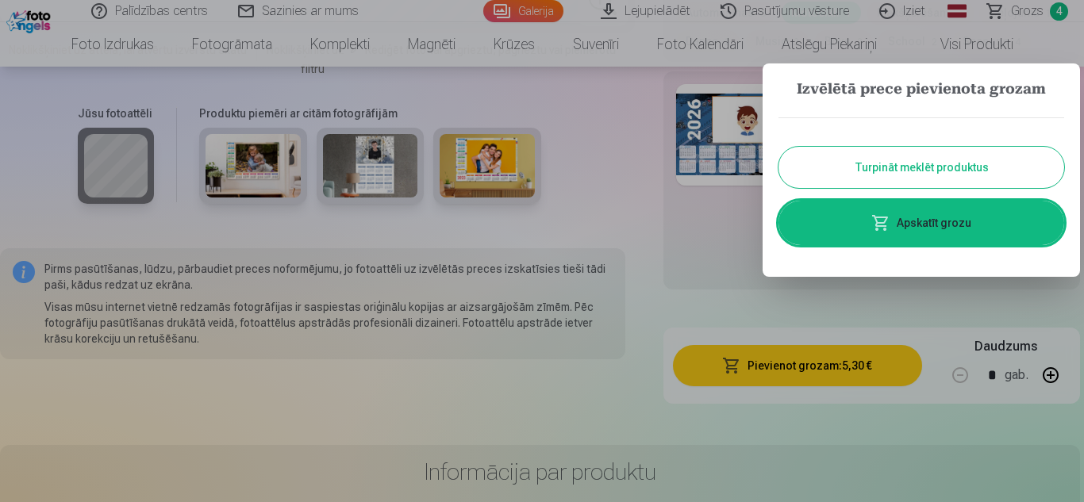
click at [946, 212] on link "Apskatīt grozu" at bounding box center [922, 223] width 286 height 44
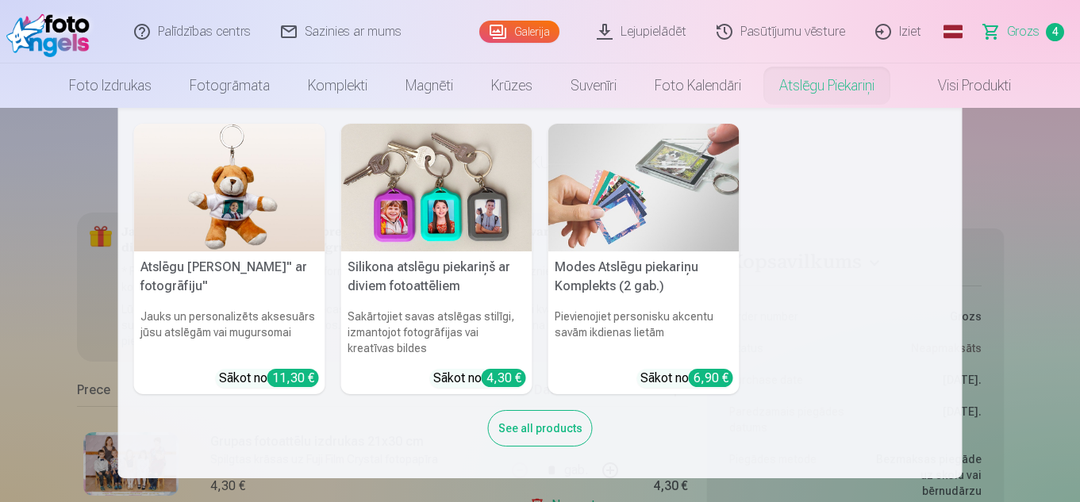
click at [835, 94] on link "Atslēgu piekariņi" at bounding box center [826, 85] width 133 height 44
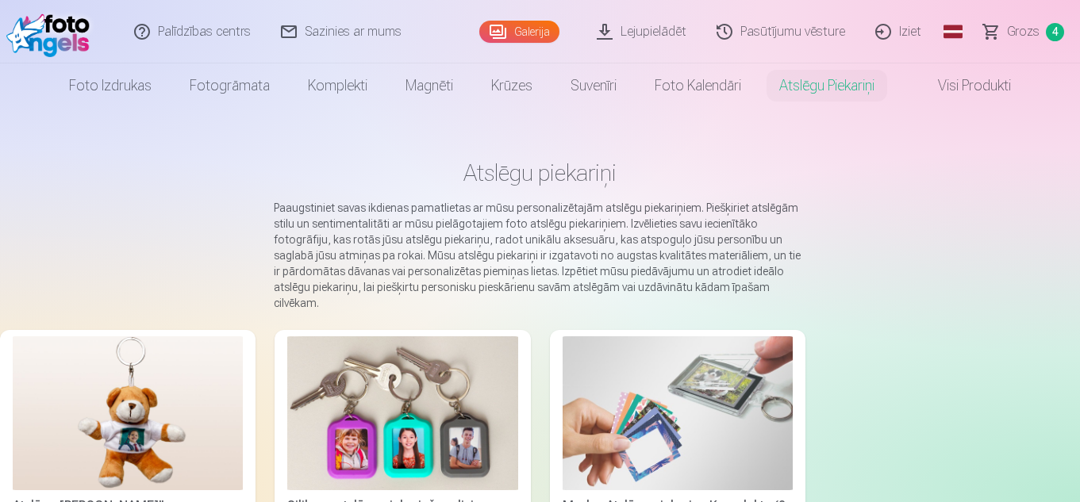
click at [1013, 30] on span "Grozs" at bounding box center [1023, 31] width 33 height 19
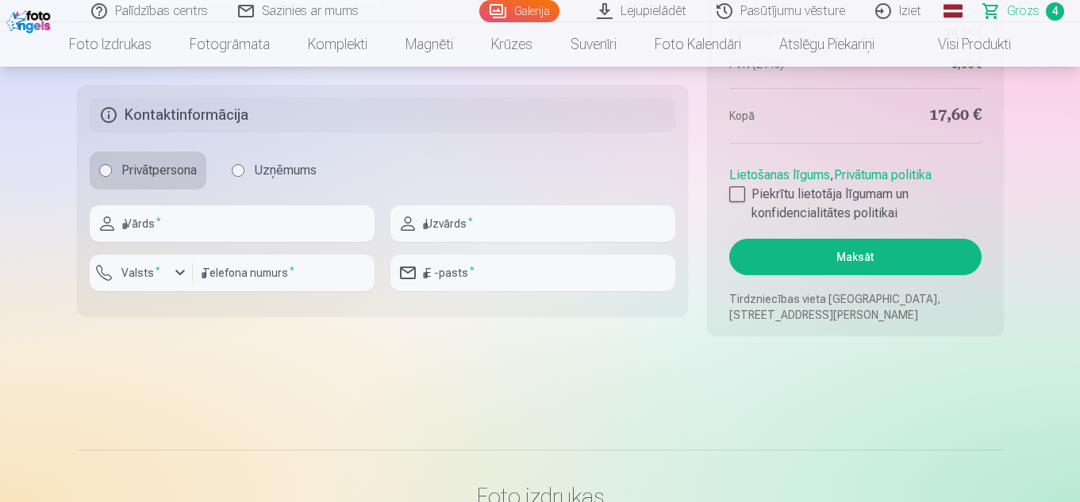
scroll to position [1382, 0]
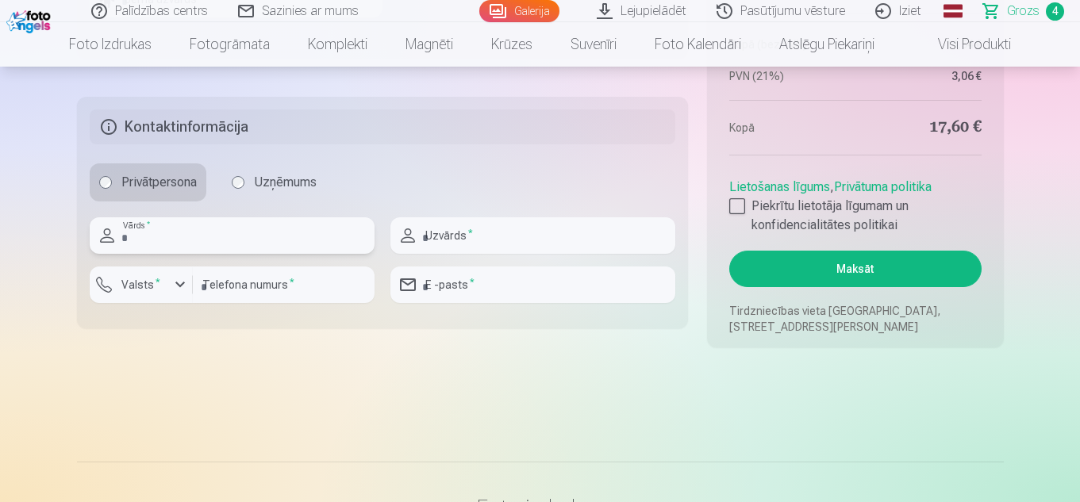
click at [183, 242] on input "text" at bounding box center [232, 235] width 285 height 37
type input "****"
click at [449, 245] on input "text" at bounding box center [532, 235] width 285 height 37
type input "**********"
click at [266, 290] on input "number" at bounding box center [284, 285] width 182 height 37
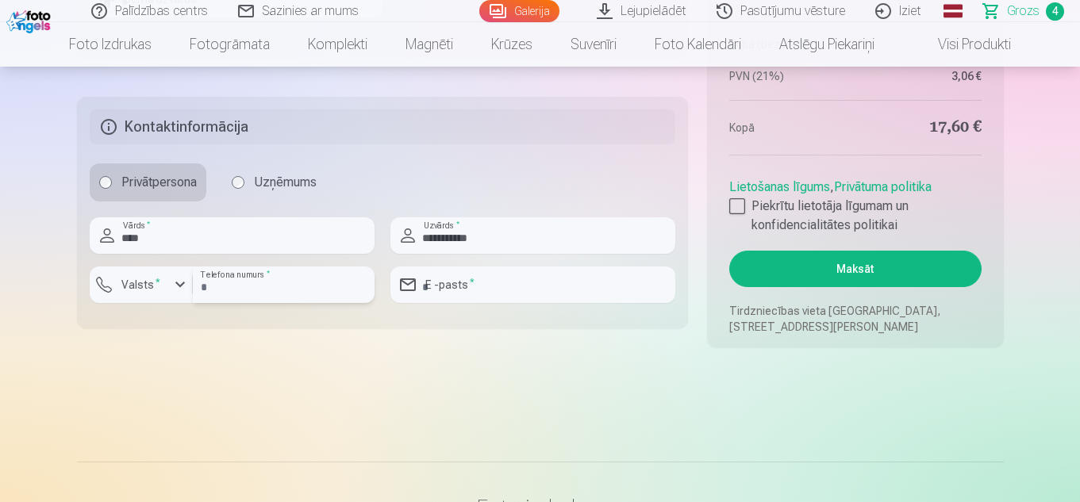
type input "********"
click at [163, 287] on div "button" at bounding box center [145, 287] width 48 height 16
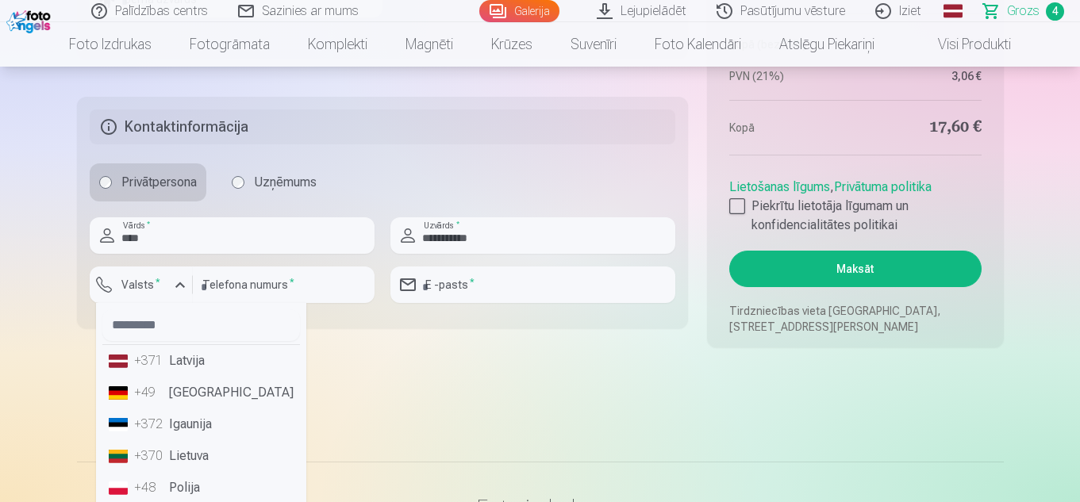
click at [191, 369] on li "+371 Latvija" at bounding box center [201, 361] width 198 height 32
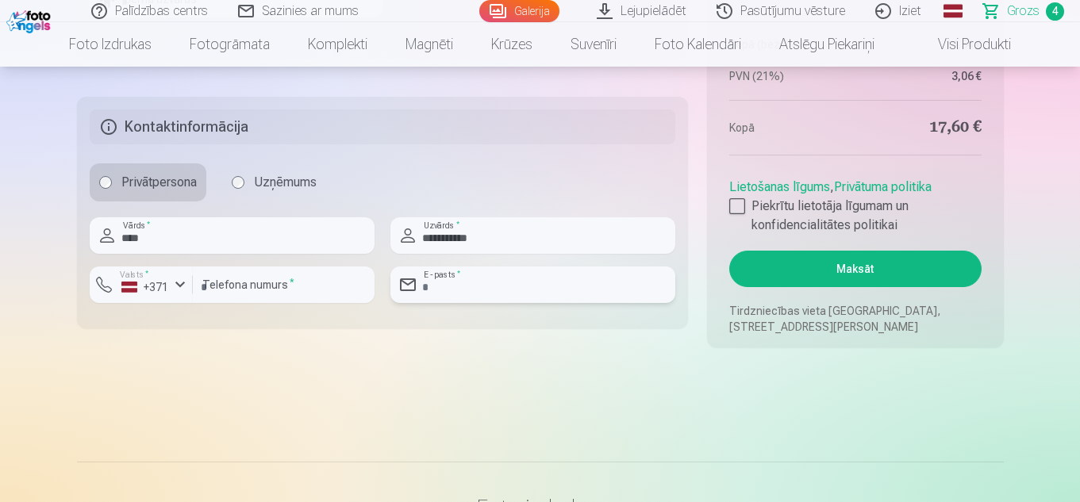
click at [544, 288] on input "email" at bounding box center [532, 285] width 285 height 37
type input "**********"
click at [739, 209] on div at bounding box center [737, 206] width 16 height 16
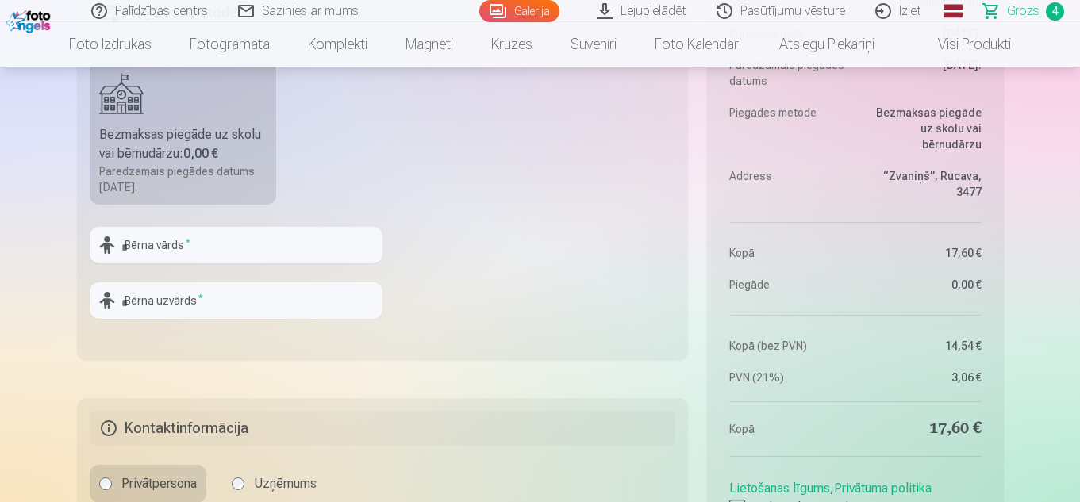
scroll to position [1059, 0]
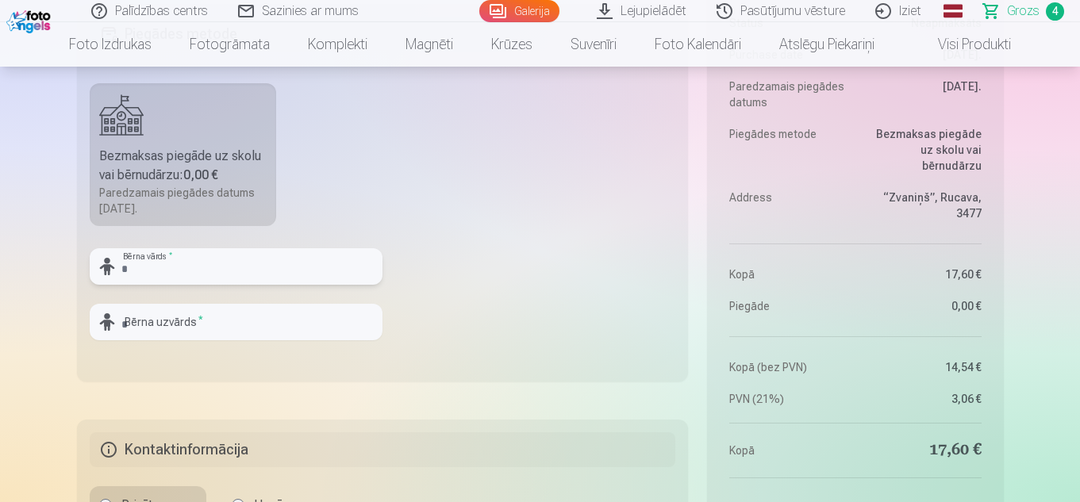
click at [315, 255] on input "text" at bounding box center [236, 266] width 293 height 37
type input "*****"
click at [254, 320] on input "text" at bounding box center [236, 322] width 293 height 37
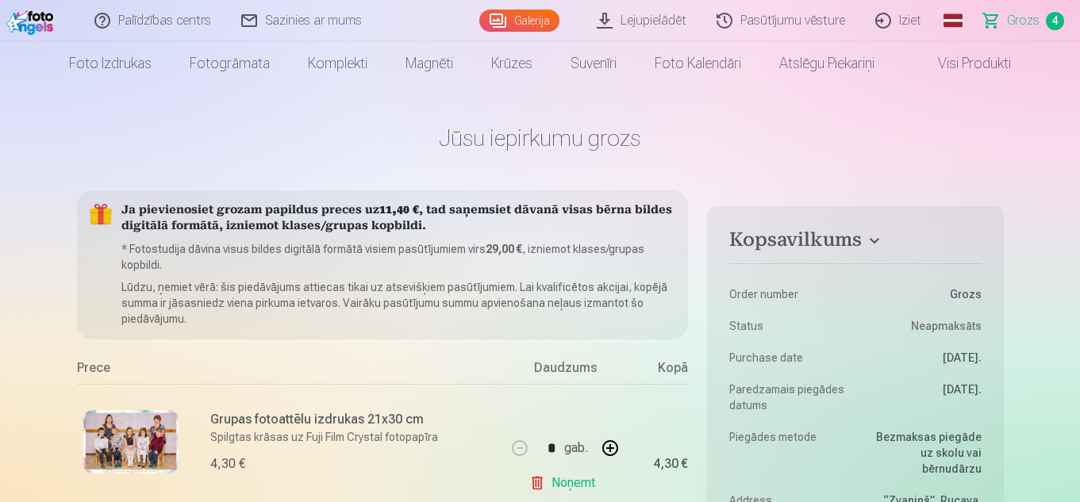
scroll to position [0, 0]
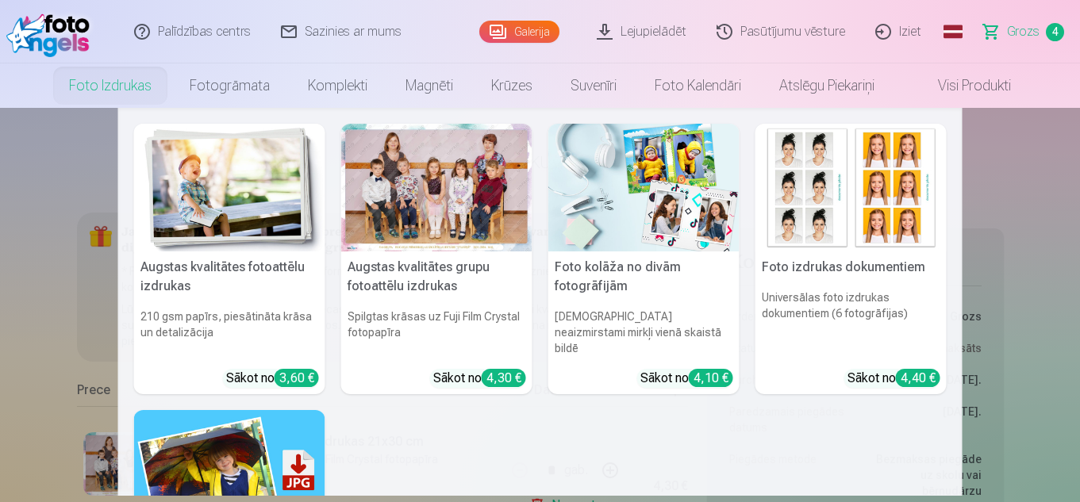
type input "******"
click at [627, 236] on img at bounding box center [643, 188] width 191 height 128
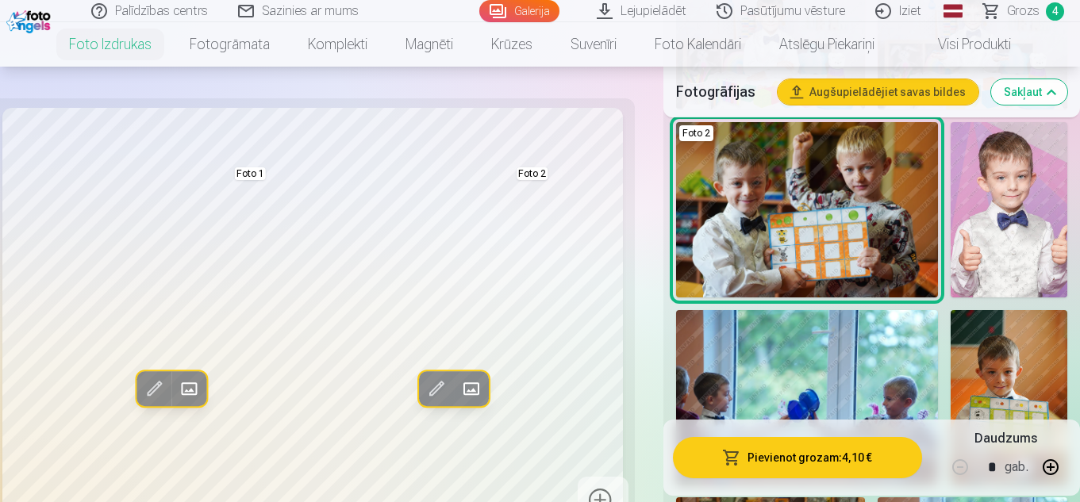
scroll to position [921, 0]
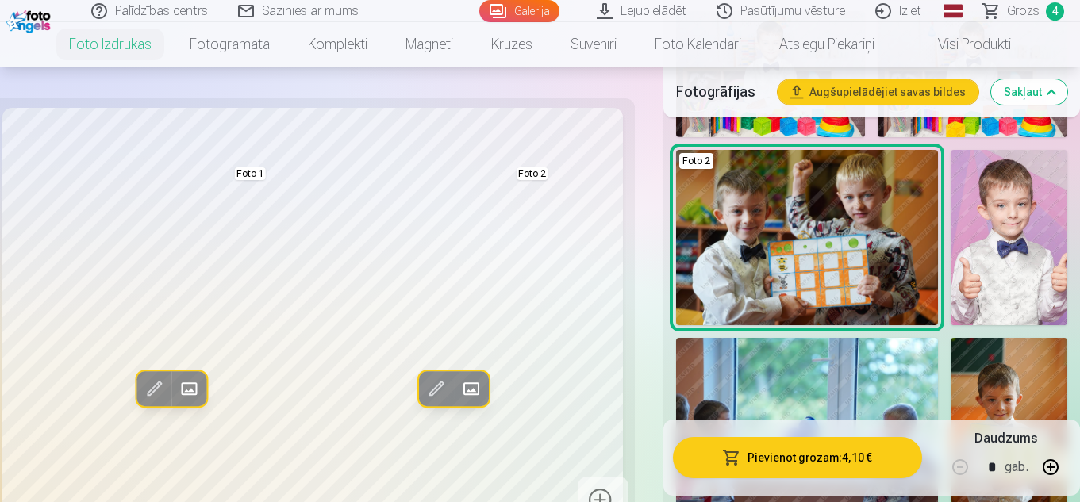
click at [808, 221] on img at bounding box center [807, 237] width 262 height 175
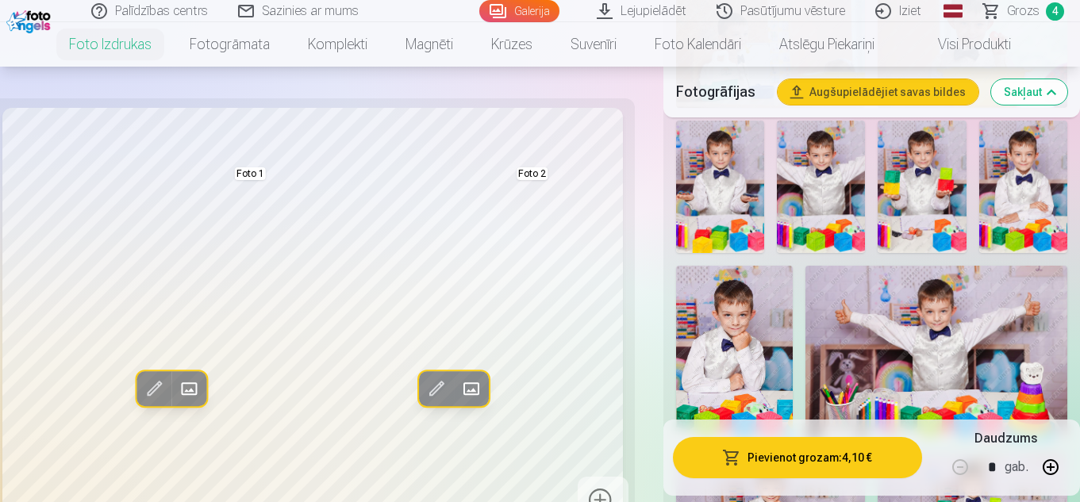
scroll to position [1757, 0]
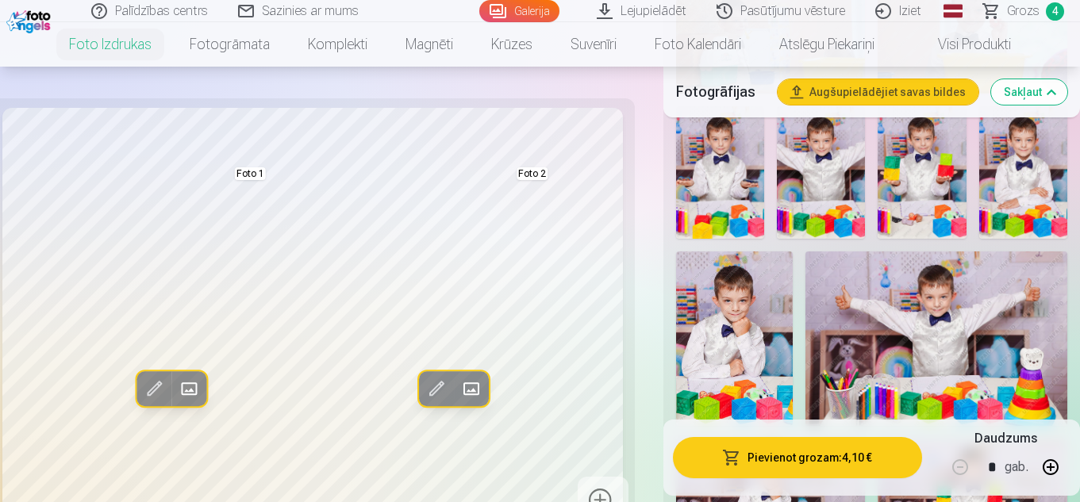
click at [759, 333] on img at bounding box center [734, 339] width 117 height 175
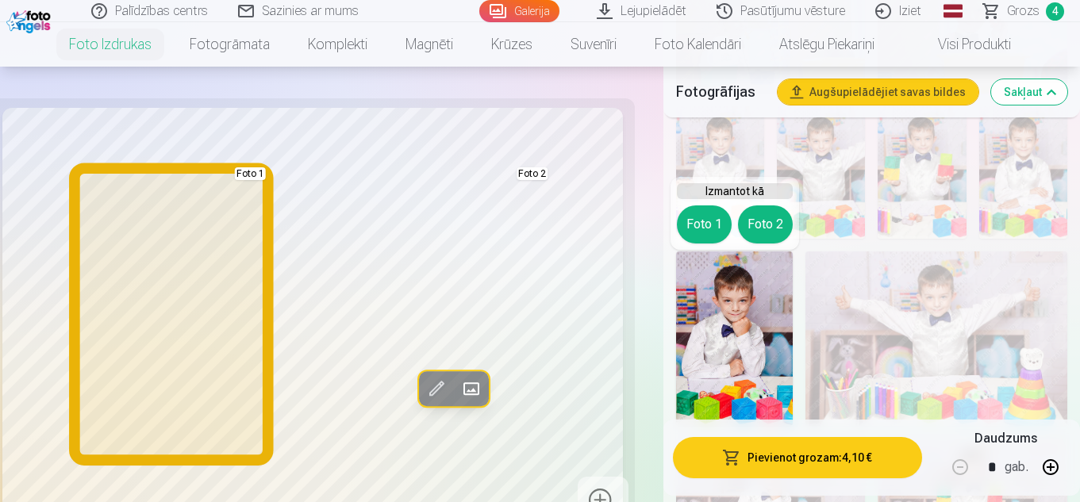
click at [704, 219] on button "Foto 1" at bounding box center [704, 225] width 55 height 38
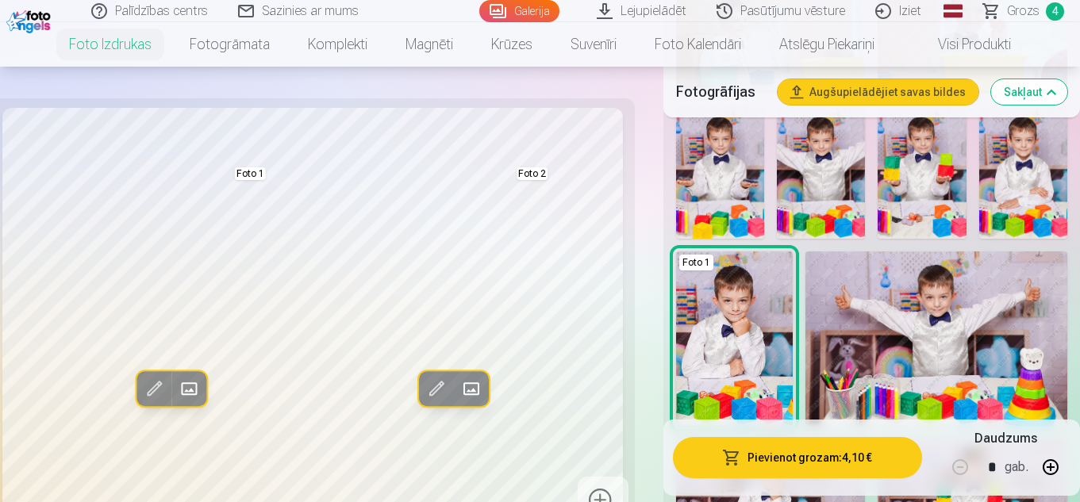
drag, startPoint x: 1079, startPoint y: 123, endPoint x: 1082, endPoint y: 105, distance: 18.5
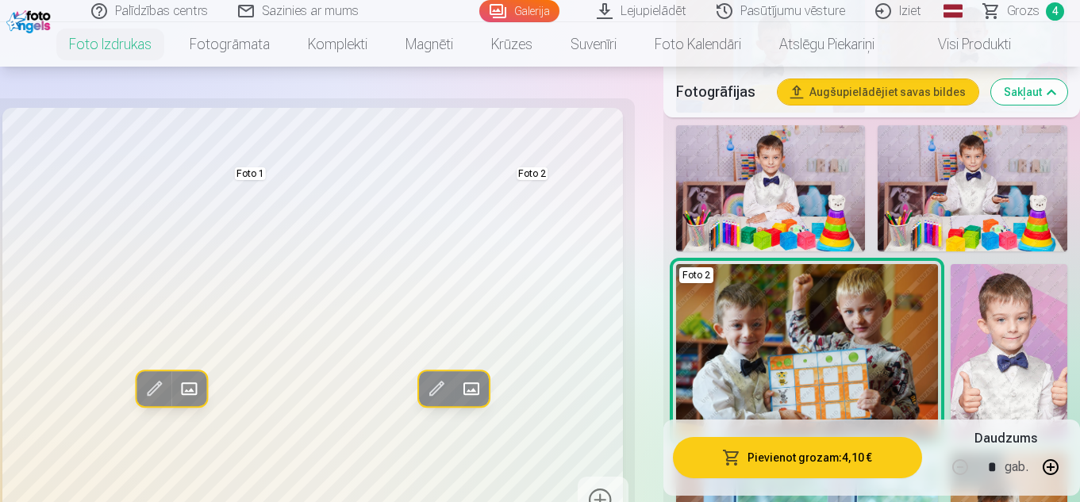
scroll to position [779, 0]
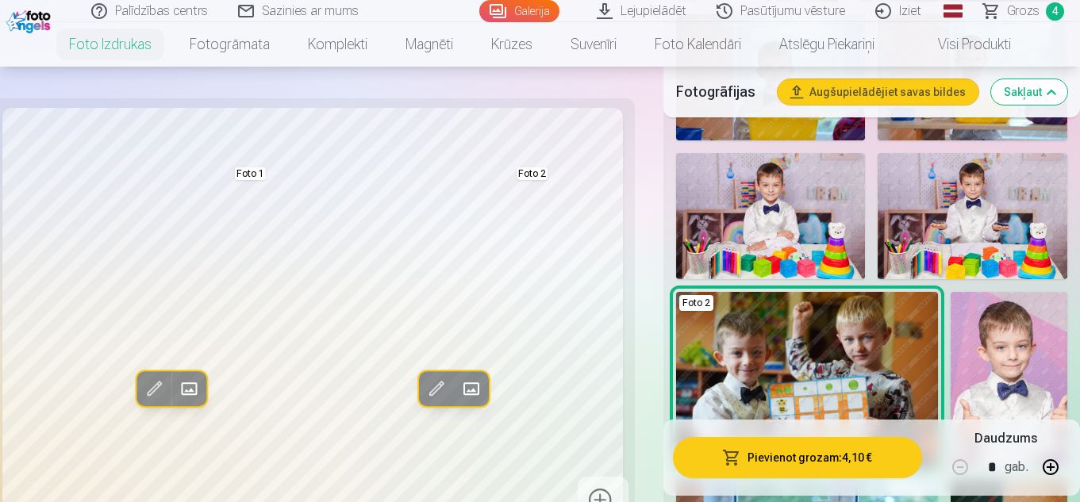
click at [783, 339] on img at bounding box center [807, 379] width 262 height 175
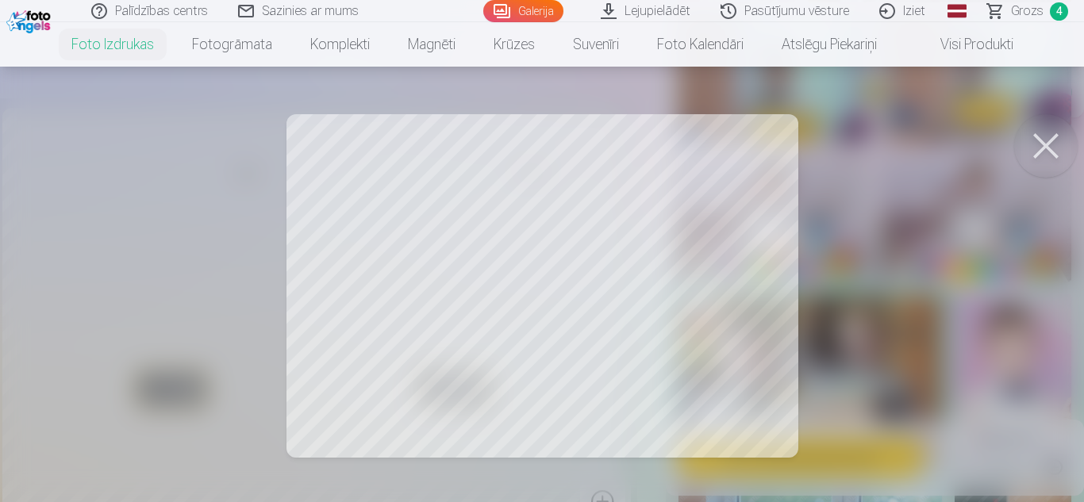
click at [644, 297] on div at bounding box center [542, 251] width 1084 height 502
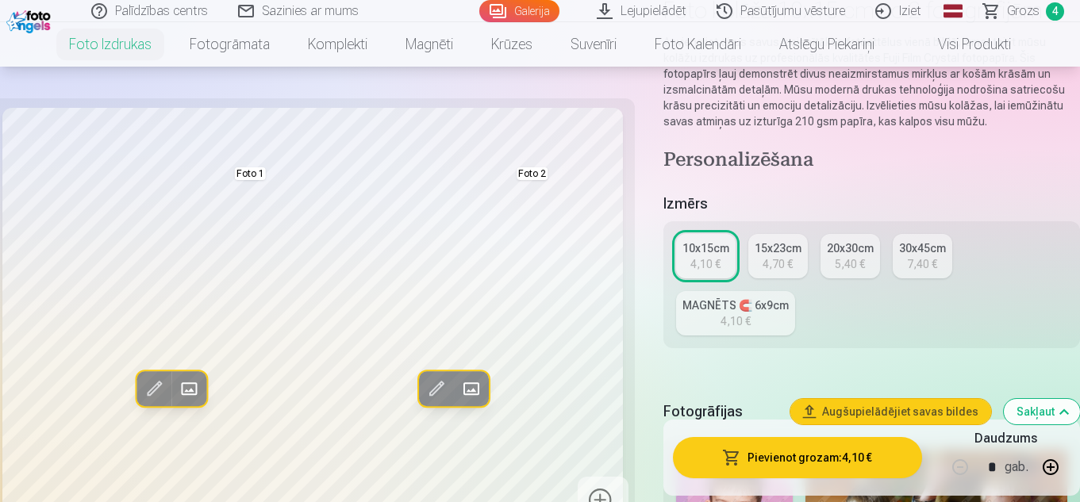
scroll to position [85, 0]
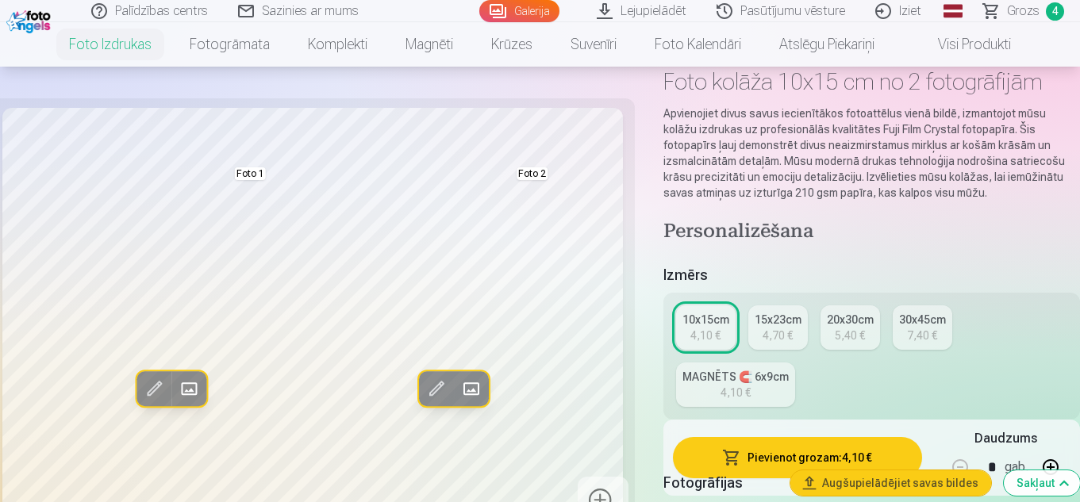
click at [1000, 2] on link "Grozs 4" at bounding box center [1024, 11] width 111 height 22
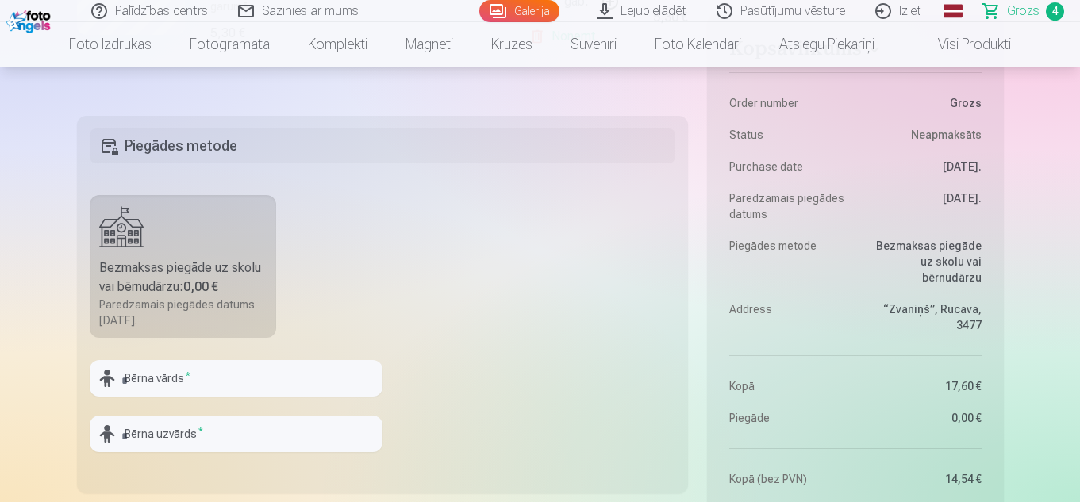
scroll to position [914, 0]
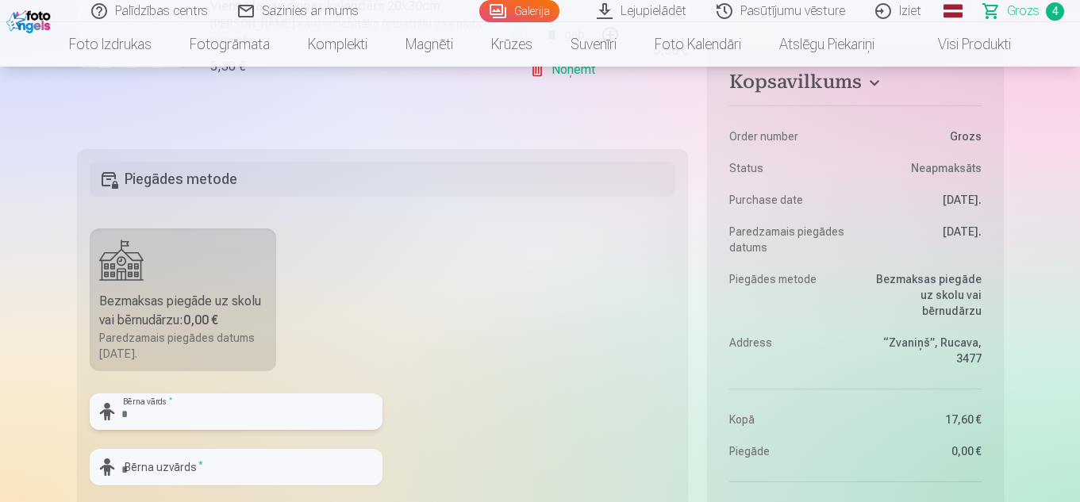
click at [225, 417] on input "text" at bounding box center [236, 412] width 293 height 37
type input "*****"
click at [177, 463] on input "text" at bounding box center [236, 467] width 293 height 37
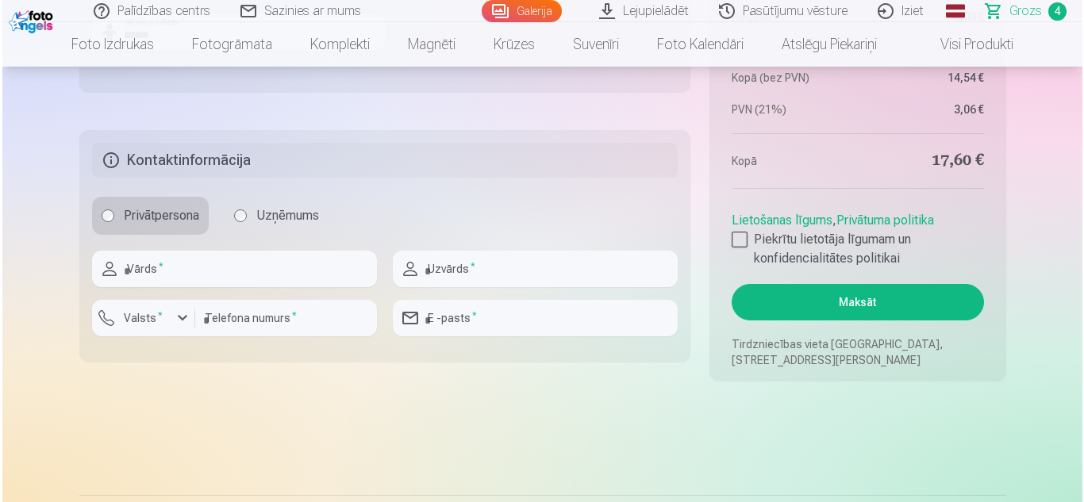
scroll to position [1371, 0]
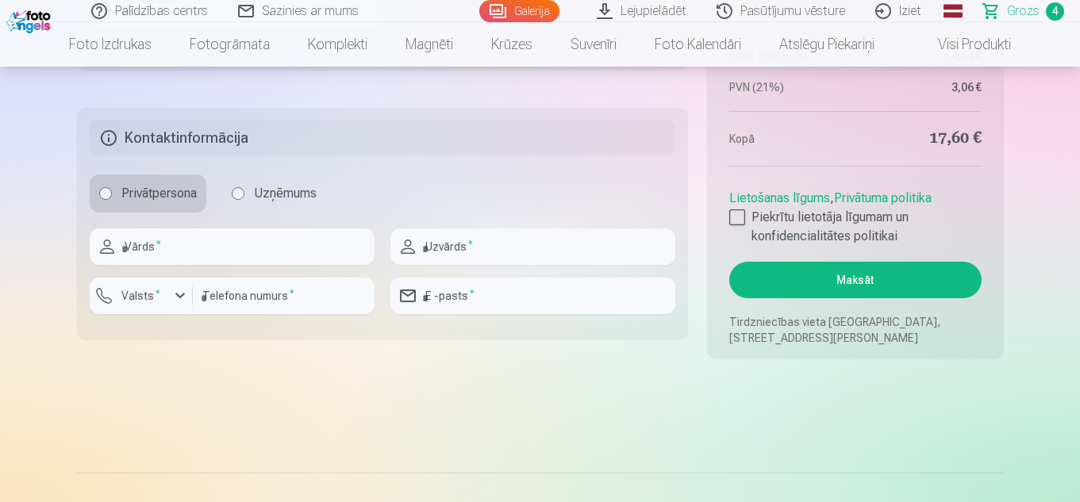
type input "******"
click at [321, 252] on input "text" at bounding box center [232, 247] width 285 height 37
type input "****"
click at [456, 249] on input "text" at bounding box center [532, 247] width 285 height 37
type input "**********"
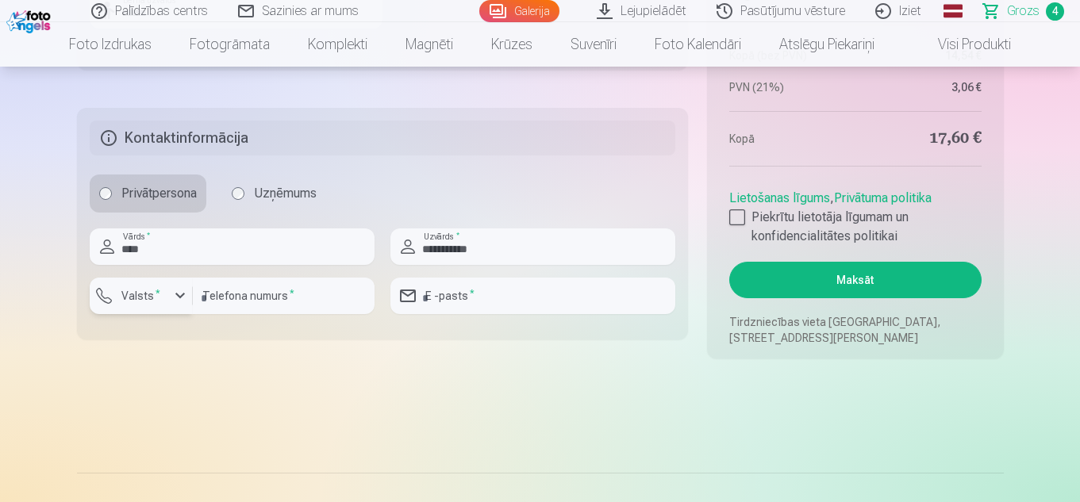
click at [165, 296] on div "button" at bounding box center [145, 298] width 48 height 16
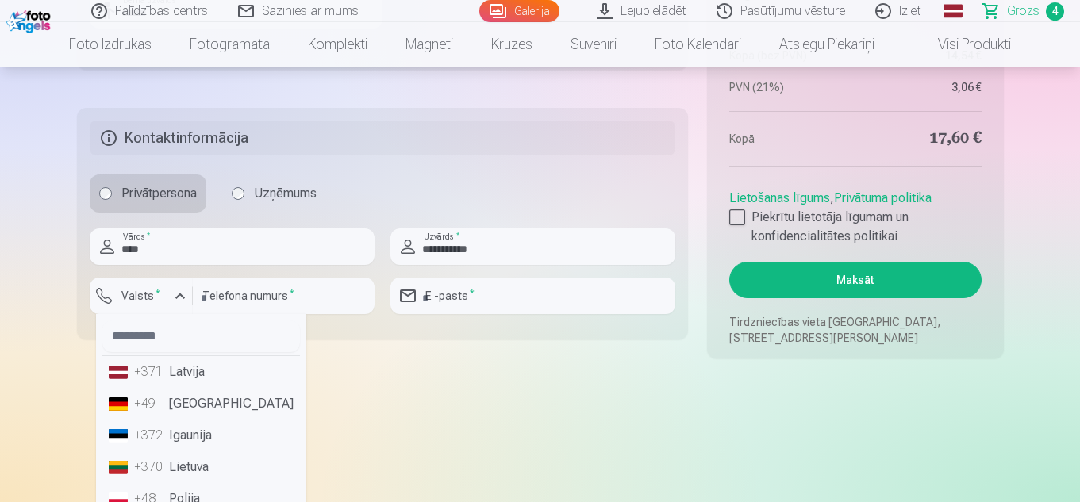
click at [183, 373] on li "+371 Latvija" at bounding box center [201, 372] width 198 height 32
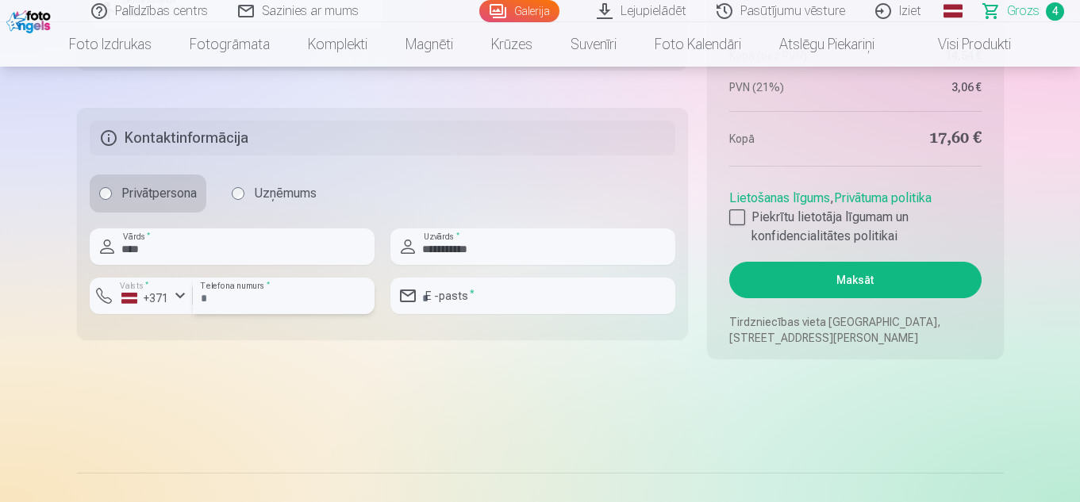
click at [299, 298] on input "number" at bounding box center [284, 296] width 182 height 37
type input "********"
click at [448, 294] on input "email" at bounding box center [532, 296] width 285 height 37
type input "**********"
click at [734, 217] on div at bounding box center [737, 218] width 16 height 16
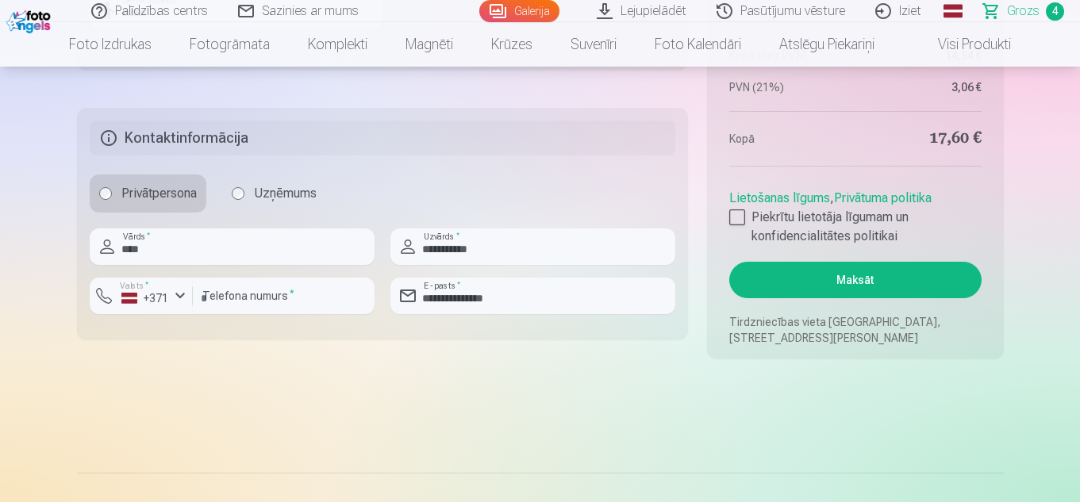
click at [793, 268] on button "Maksāt" at bounding box center [855, 280] width 252 height 37
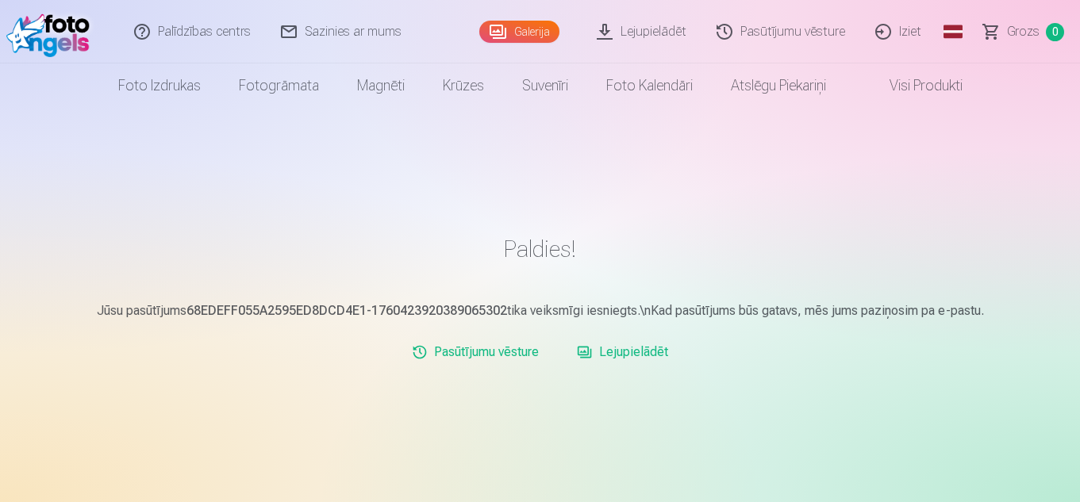
click at [917, 35] on link "Iziet" at bounding box center [899, 31] width 76 height 63
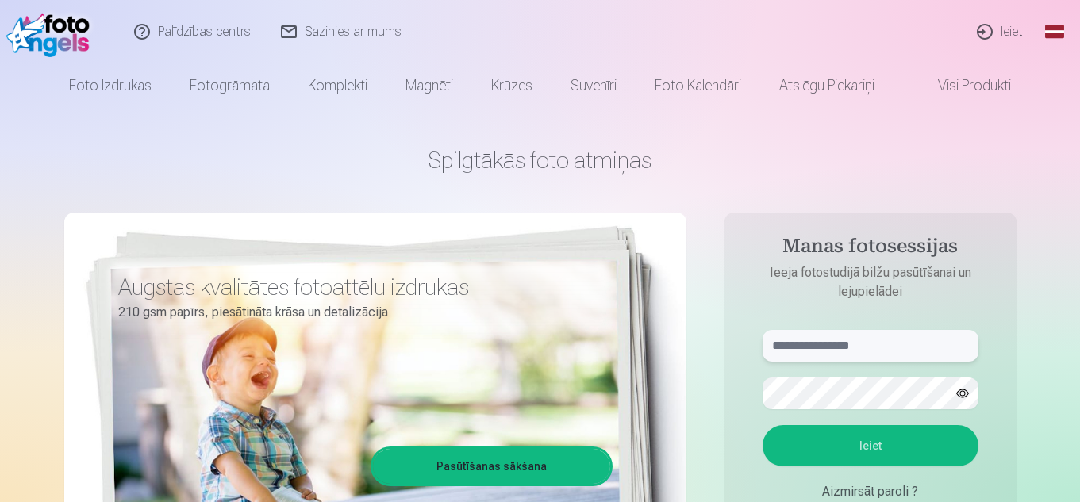
click at [869, 342] on input "text" at bounding box center [871, 346] width 216 height 32
type input "**********"
click at [848, 447] on button "Ieiet" at bounding box center [871, 445] width 216 height 41
